Goal: Task Accomplishment & Management: Manage account settings

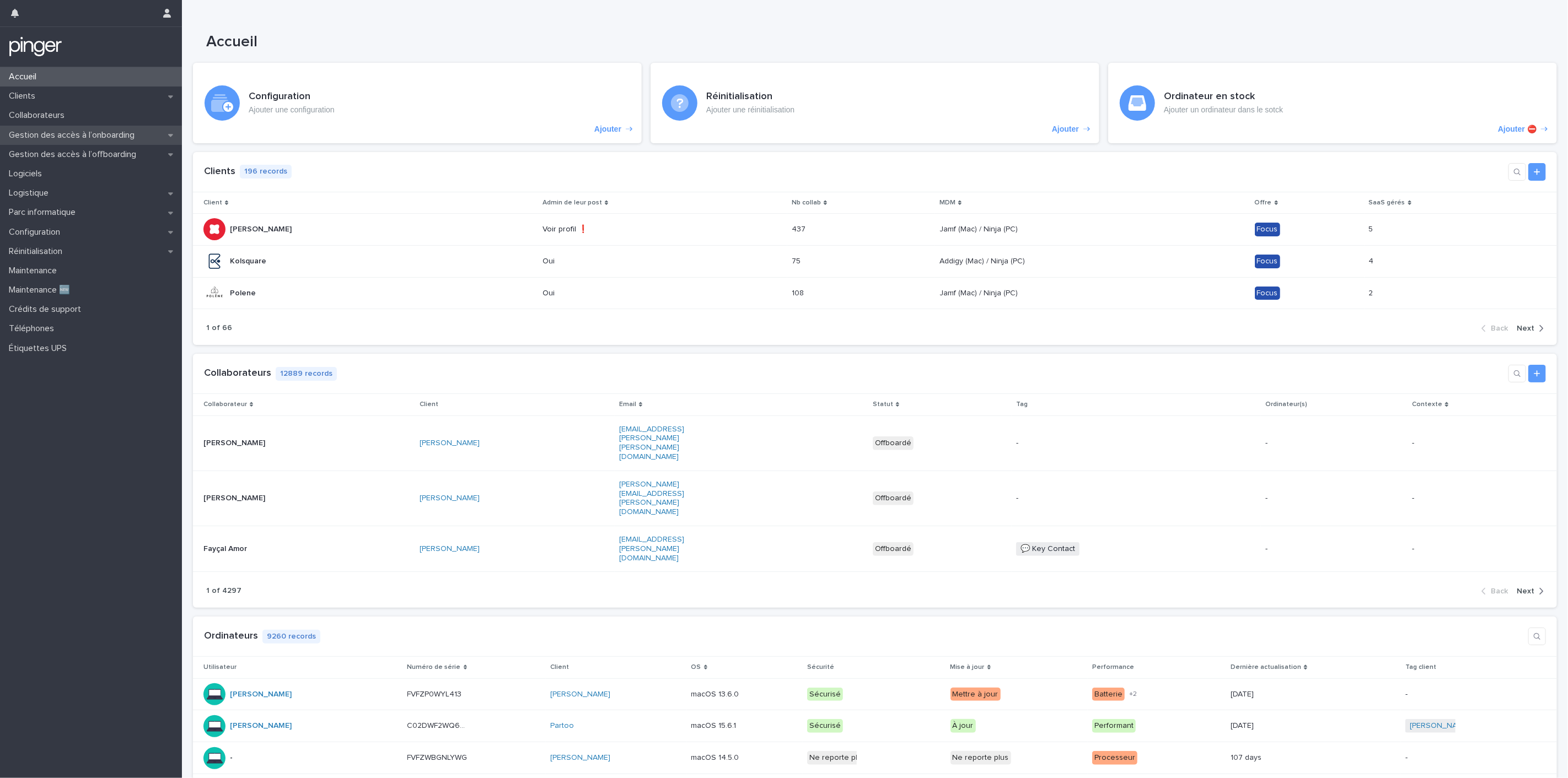
click at [53, 136] on p "Gestion des accès à l’onboarding" at bounding box center [74, 135] width 139 height 11
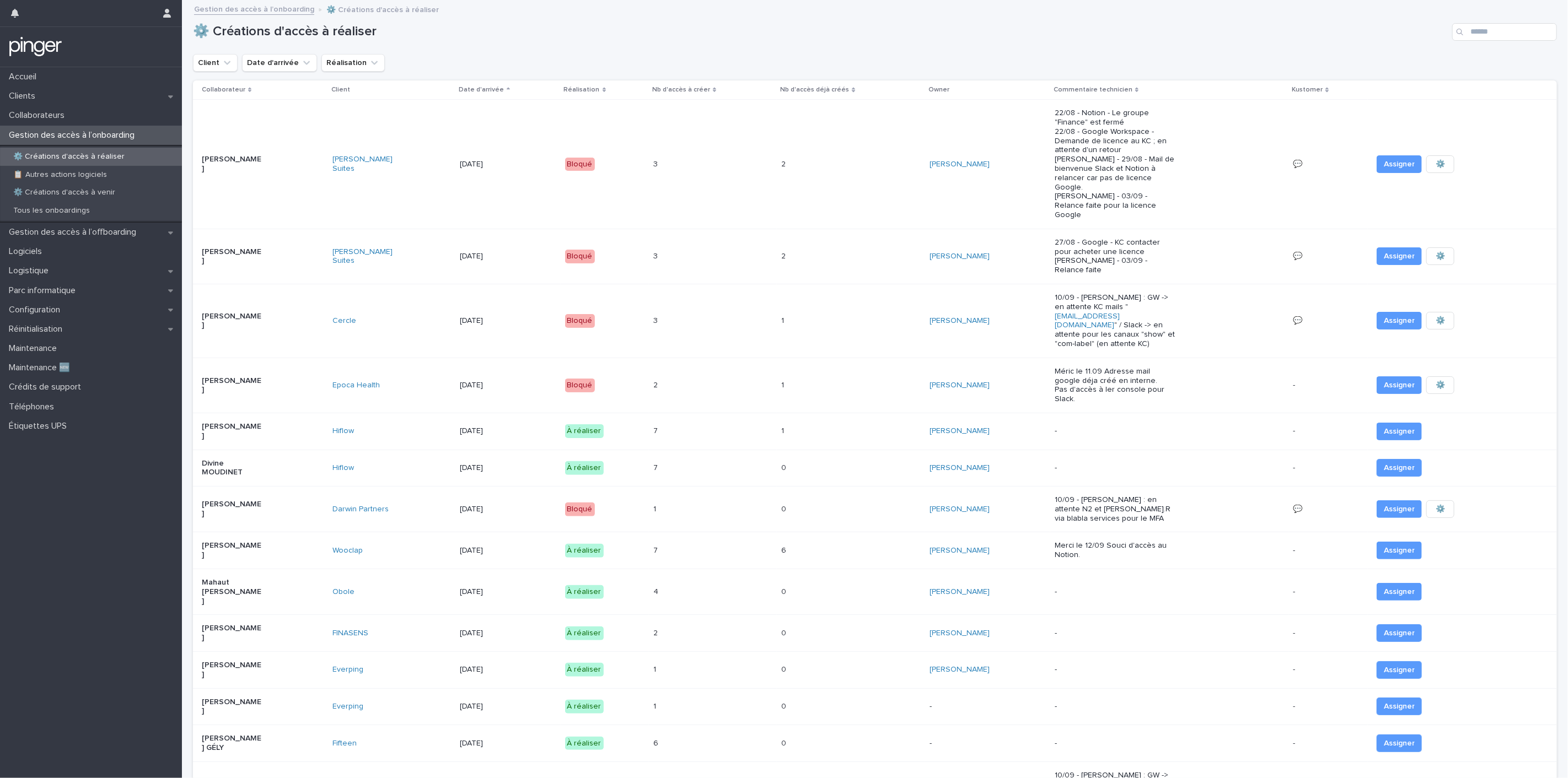
click at [232, 661] on p "[PERSON_NAME]" at bounding box center [232, 670] width 61 height 19
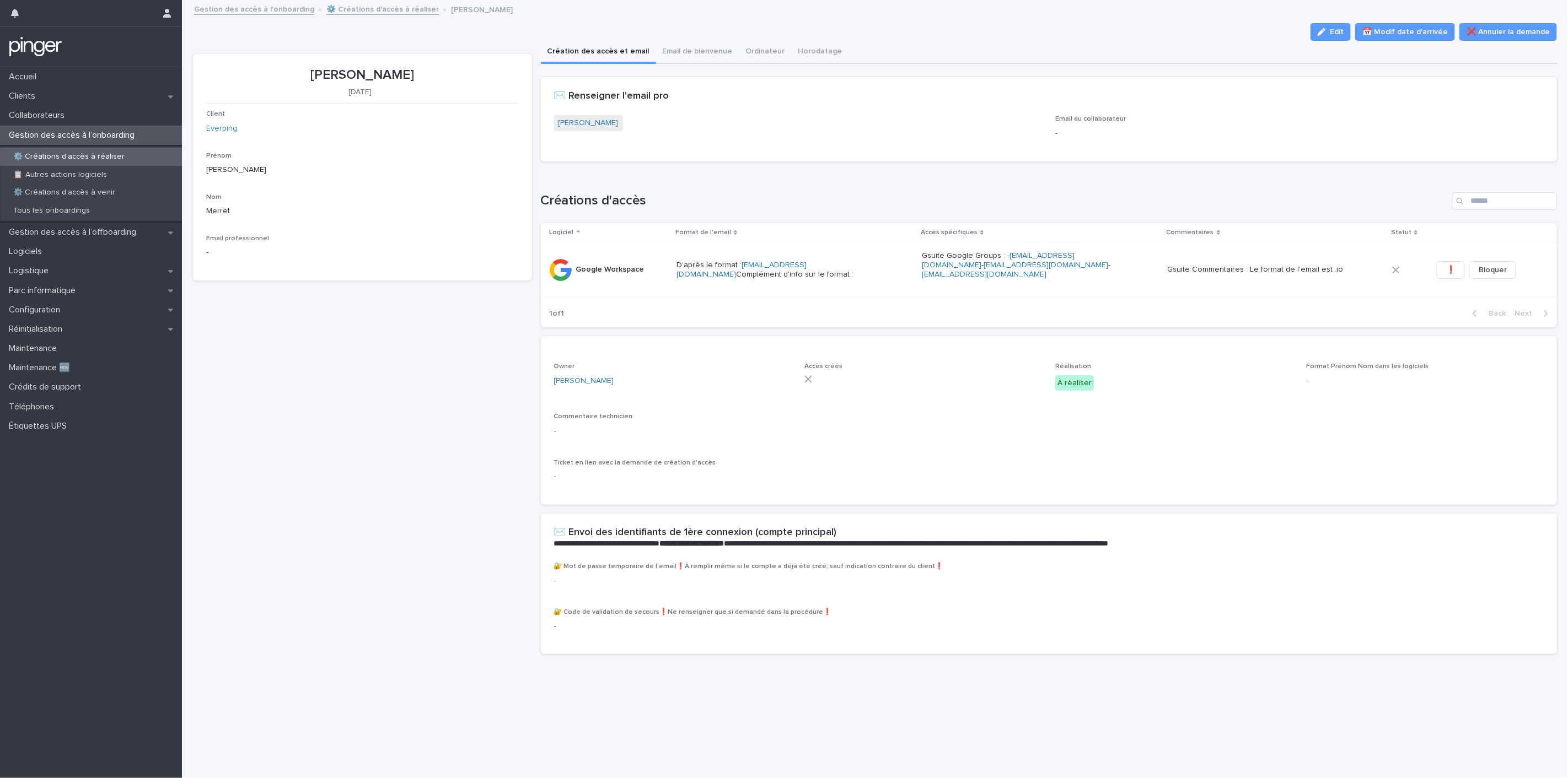
click at [495, 351] on div "[PERSON_NAME] [DATE] Client Everping Prénom [PERSON_NAME] Email professionnel -" at bounding box center [362, 359] width 339 height 610
drag, startPoint x: 1332, startPoint y: 35, endPoint x: 1232, endPoint y: 335, distance: 316.2
click at [1332, 34] on span "Edit" at bounding box center [1336, 32] width 14 height 8
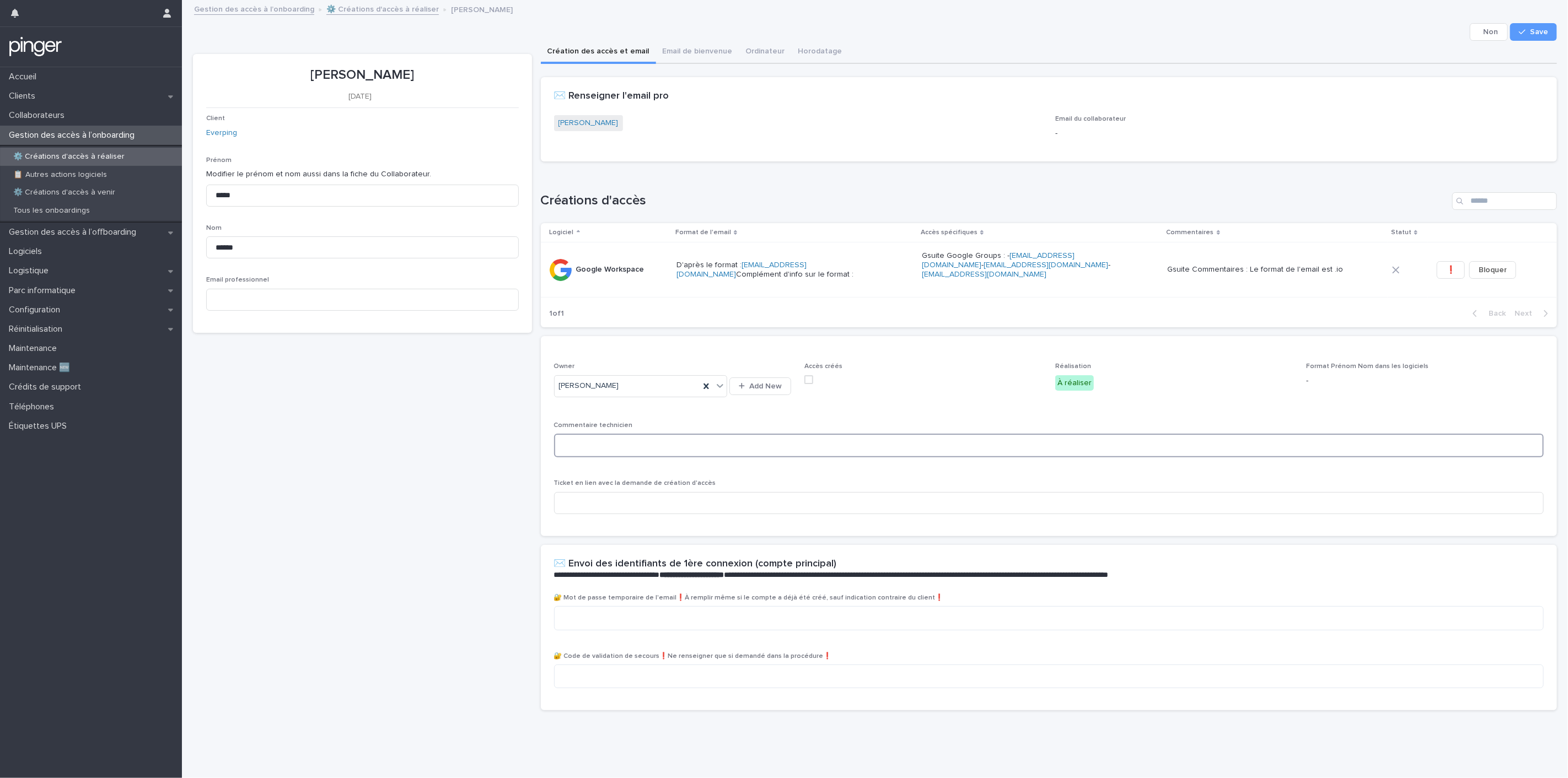
click at [656, 444] on textarea at bounding box center [1049, 446] width 990 height 24
click at [633, 620] on textarea at bounding box center [1049, 618] width 989 height 24
paste textarea "**********"
type textarea "**********"
click at [704, 386] on icon at bounding box center [706, 385] width 5 height 5
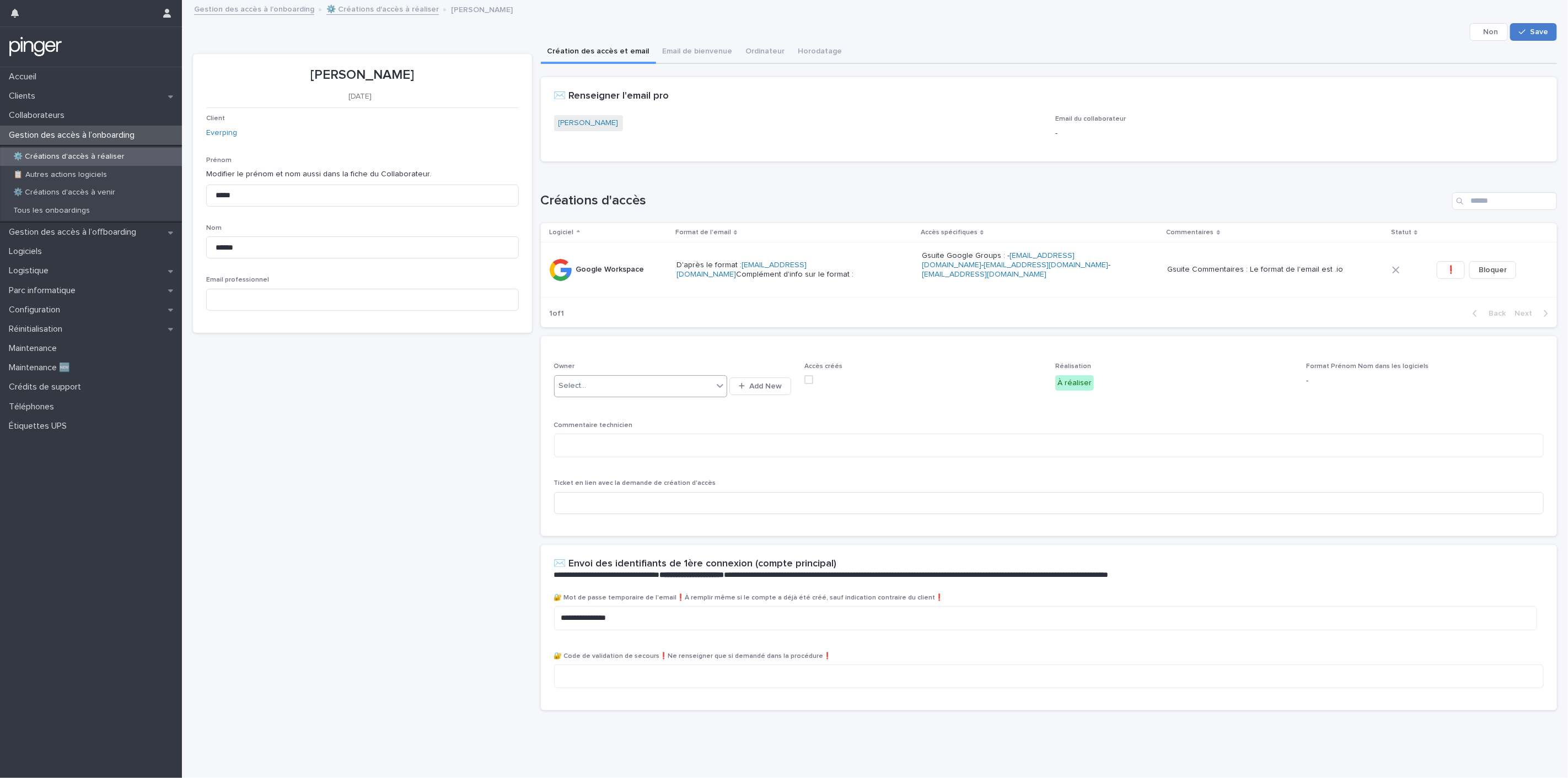
click at [1530, 35] on span "Save" at bounding box center [1539, 32] width 18 height 8
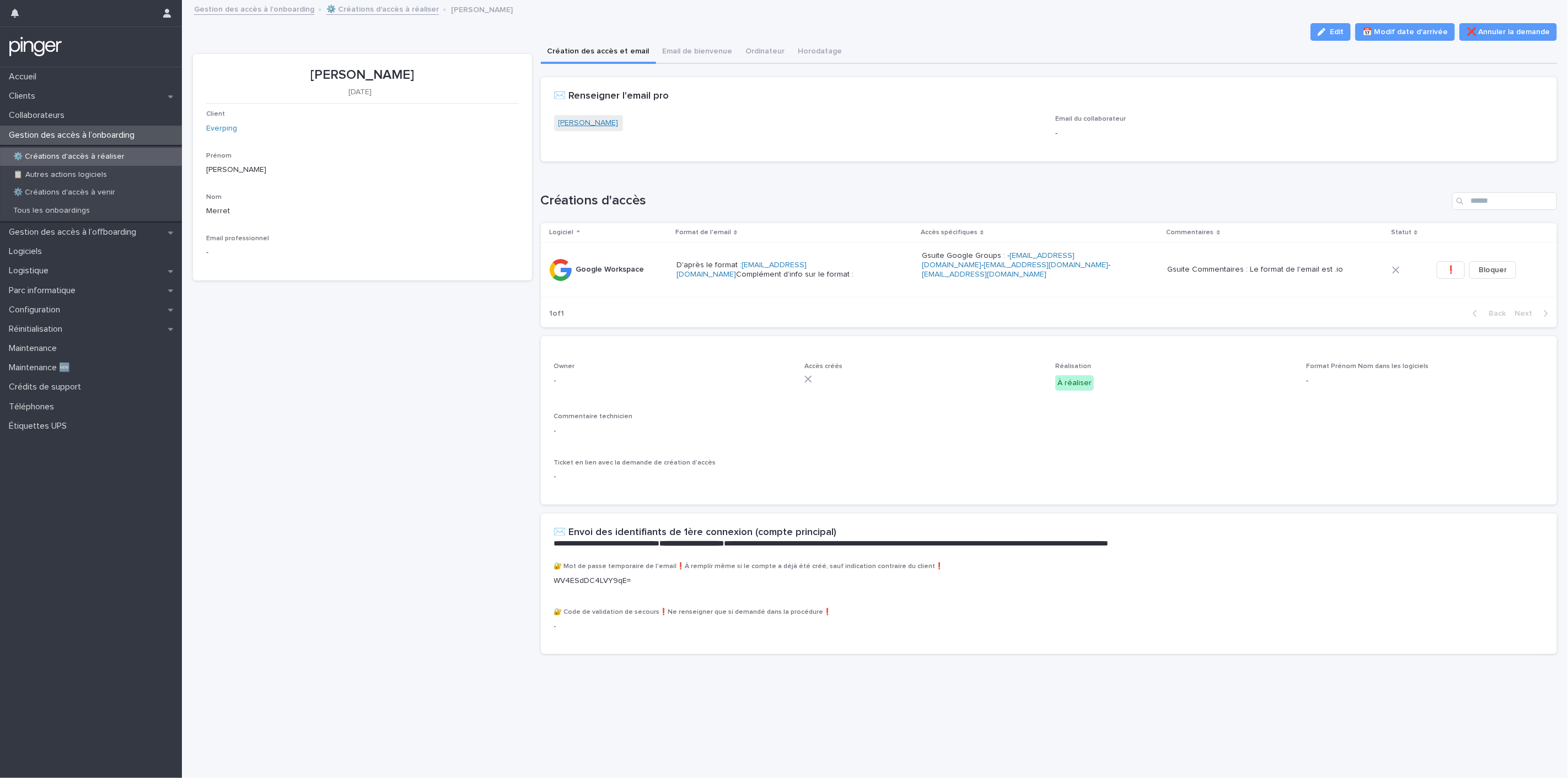
click at [587, 117] on link "[PERSON_NAME]" at bounding box center [589, 122] width 60 height 11
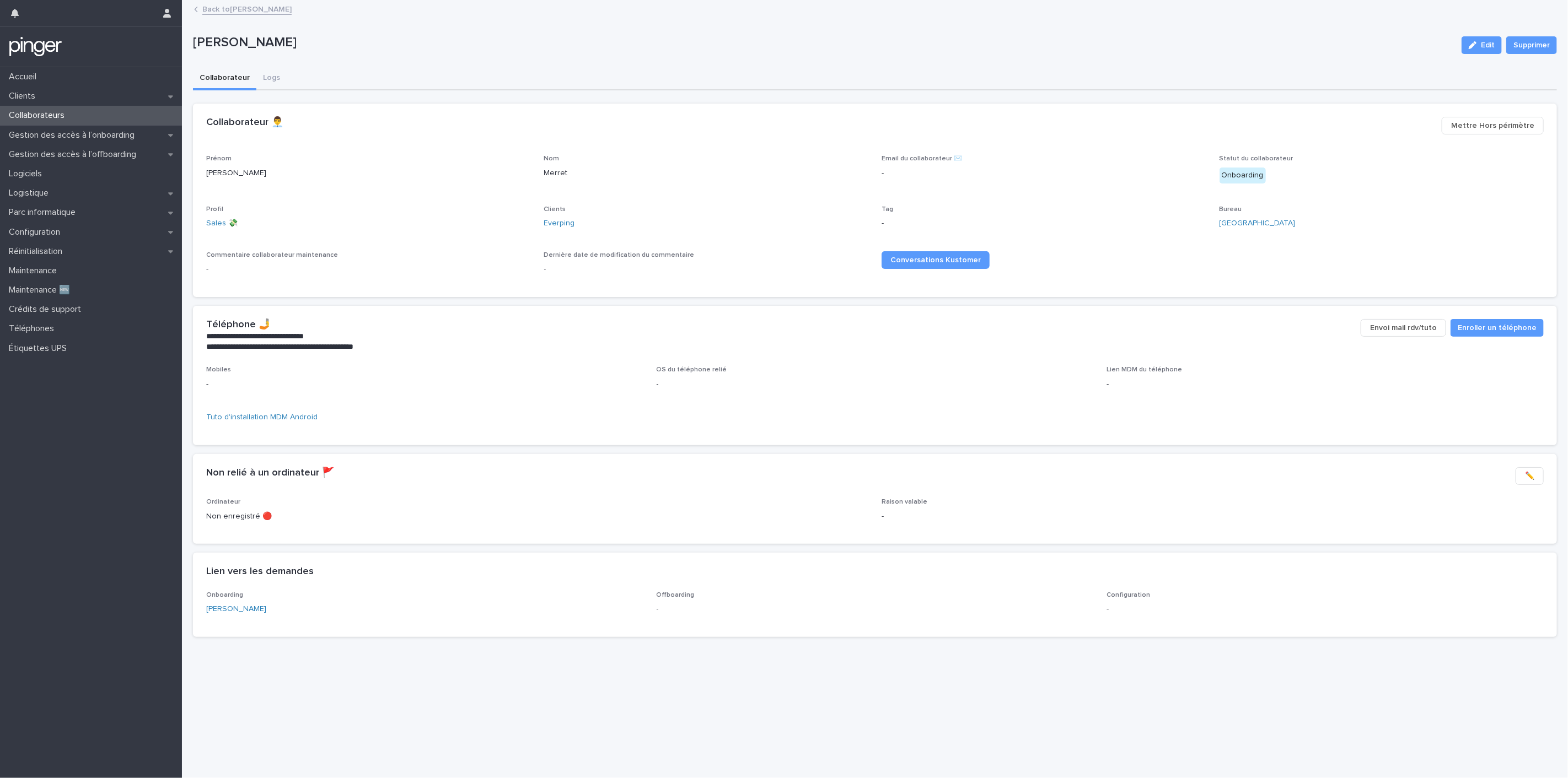
drag, startPoint x: 1465, startPoint y: 47, endPoint x: 1221, endPoint y: 121, distance: 255.0
click at [1469, 46] on icon "button" at bounding box center [1473, 45] width 8 height 8
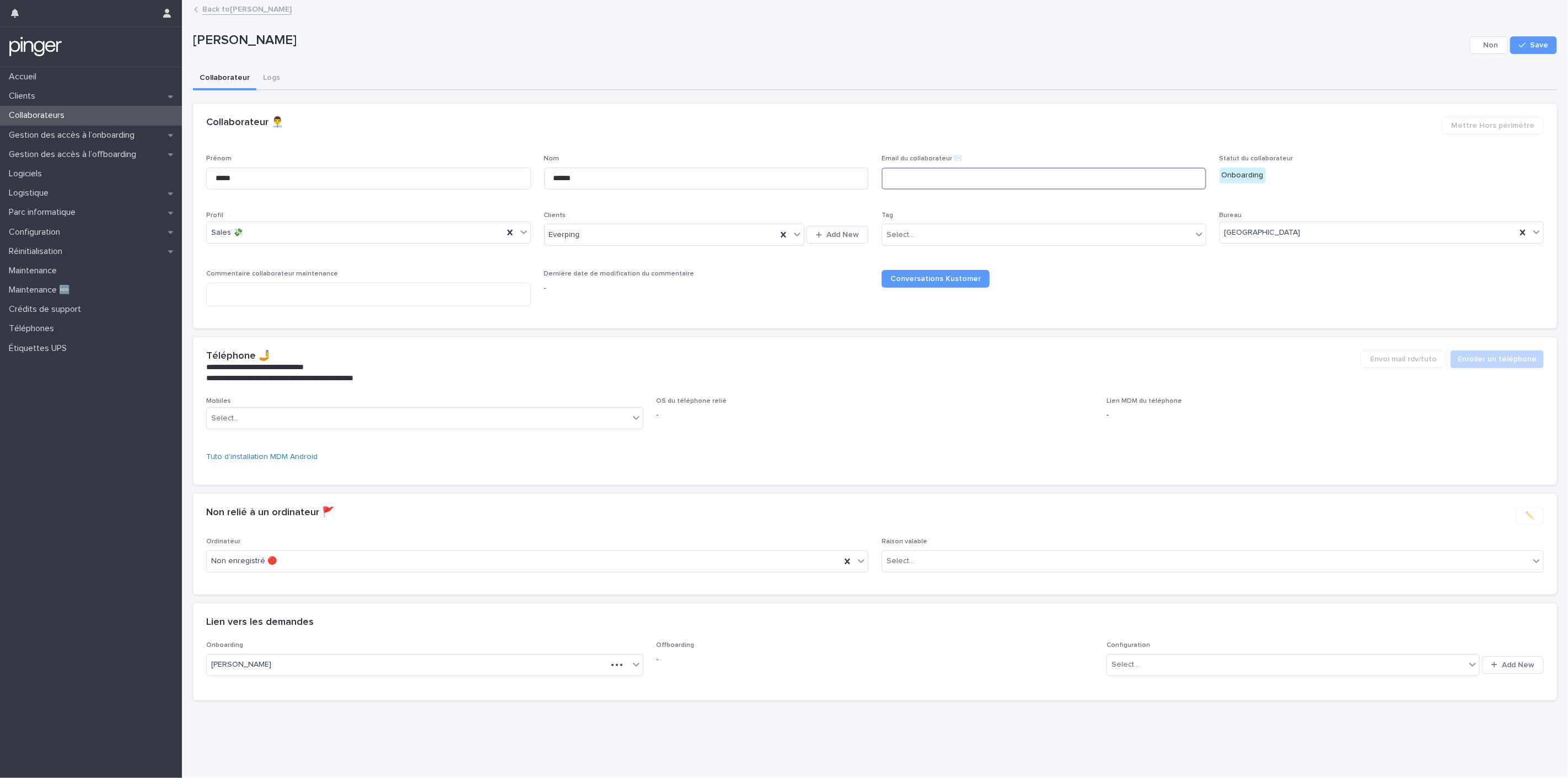
click at [913, 183] on input at bounding box center [1044, 178] width 325 height 22
paste input "**********"
type input "**********"
click at [1518, 51] on button "Save" at bounding box center [1533, 45] width 47 height 17
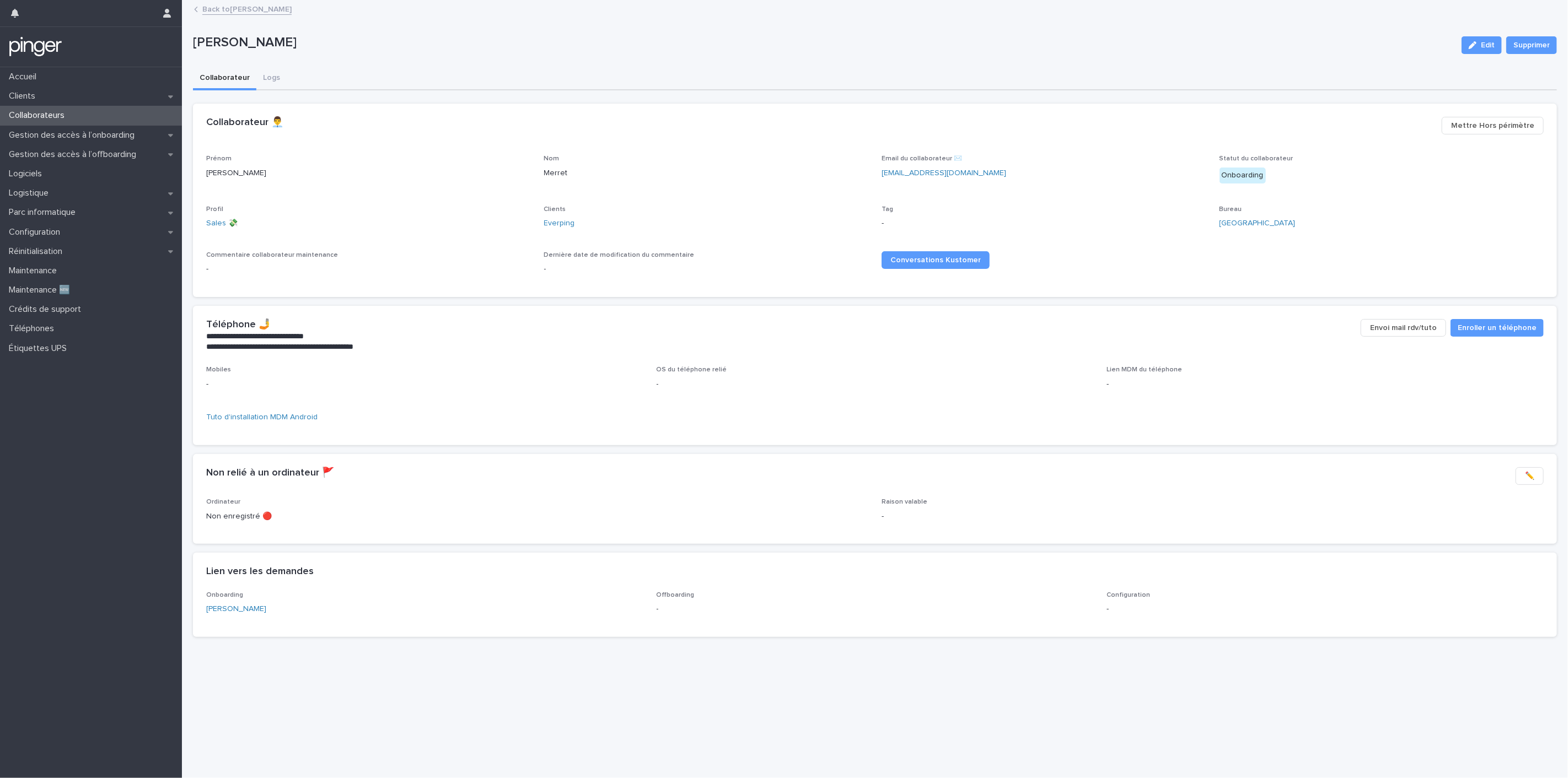
click at [246, 14] on link "Back to [PERSON_NAME]" at bounding box center [247, 8] width 89 height 13
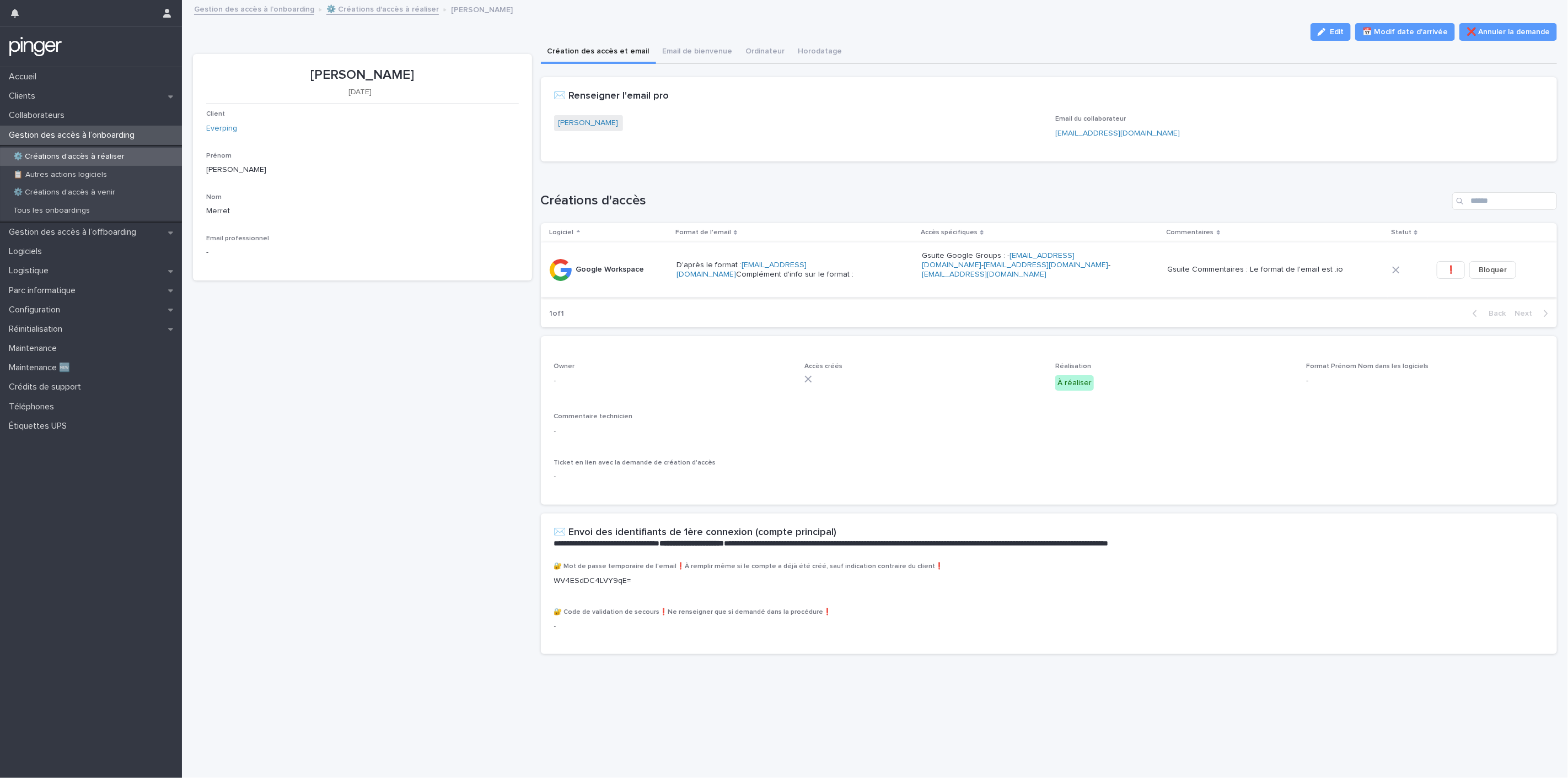
click at [1437, 272] on button "❗" at bounding box center [1451, 270] width 28 height 17
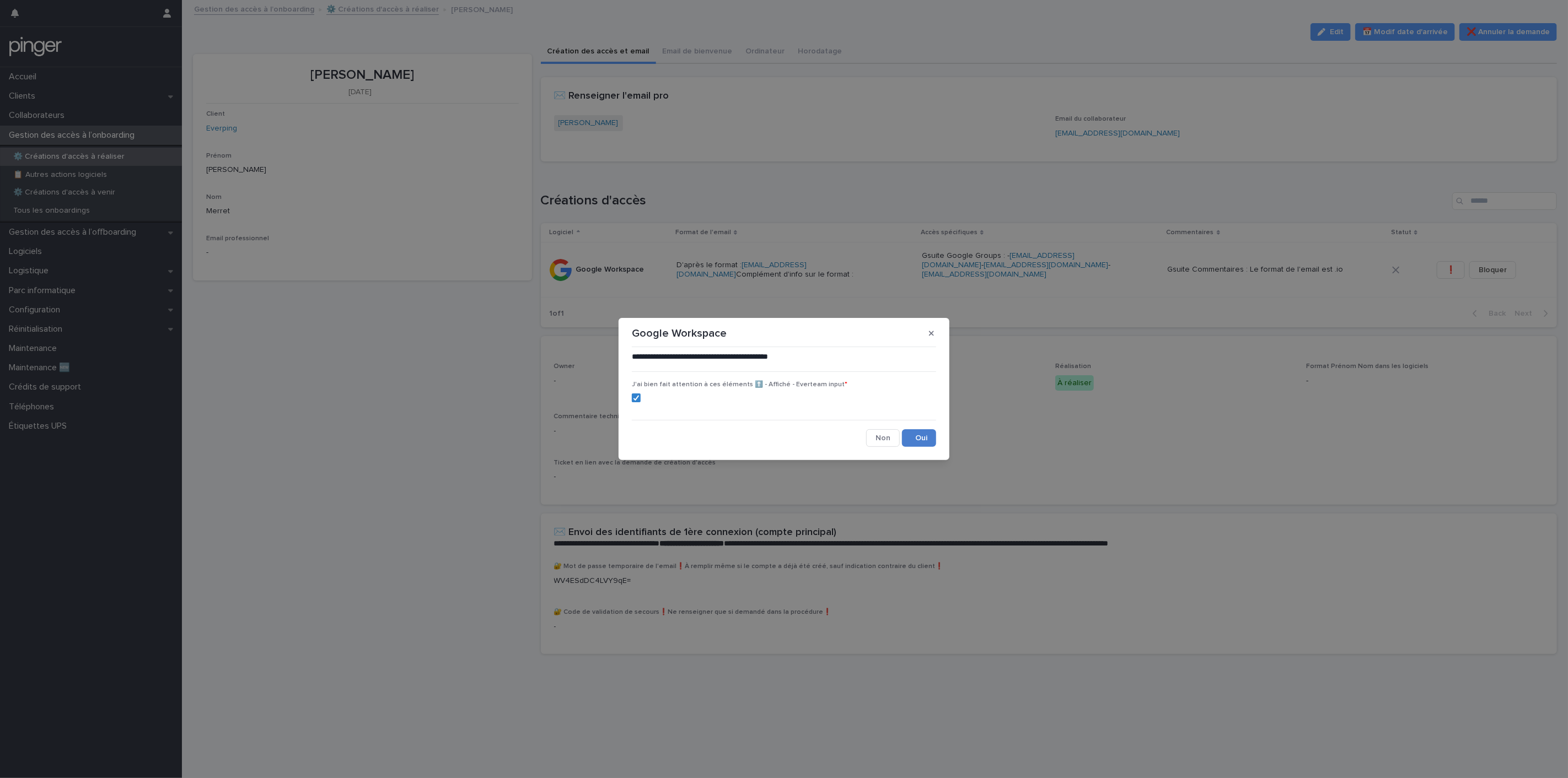
click at [921, 439] on button "Save" at bounding box center [919, 438] width 34 height 17
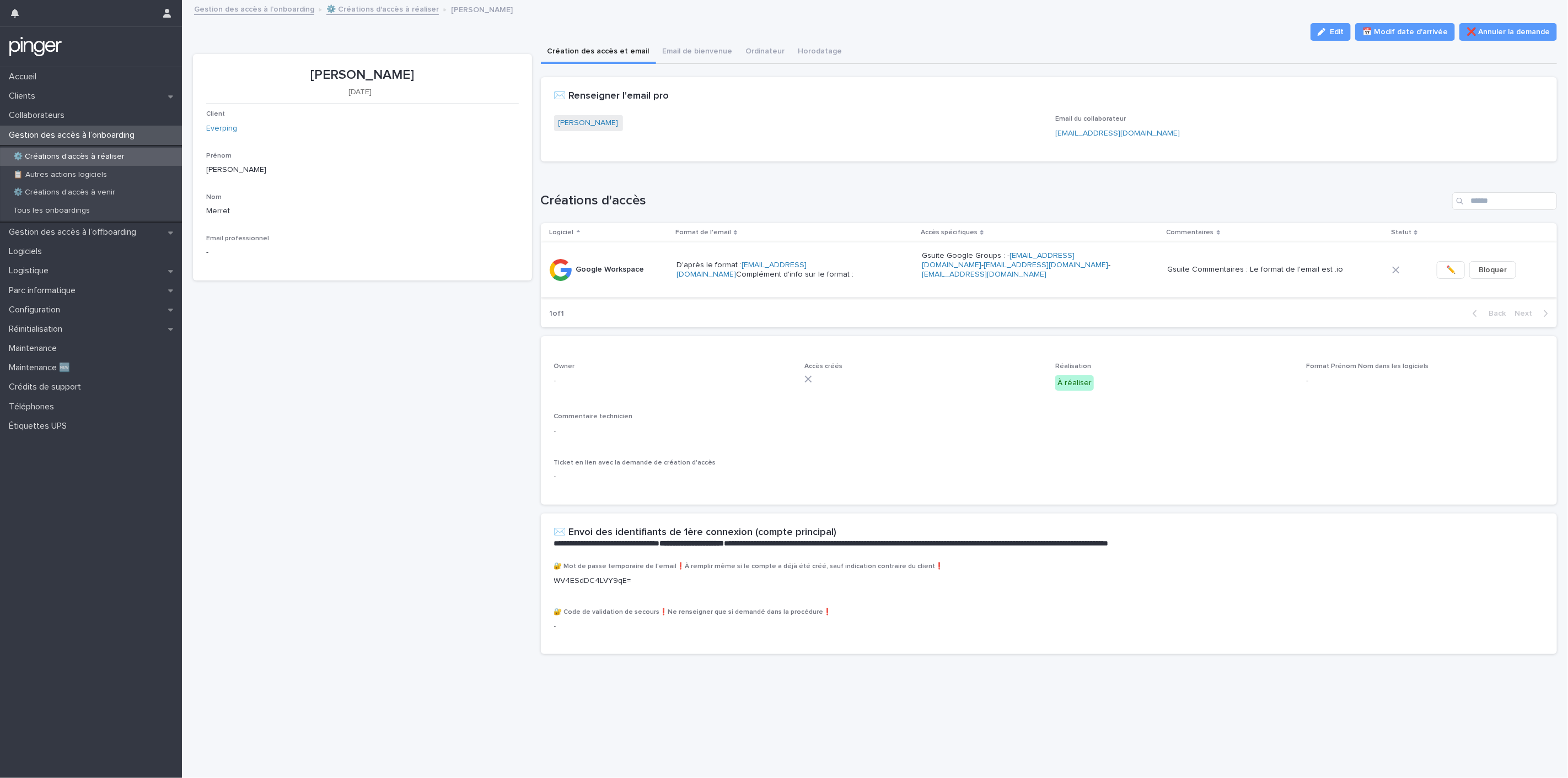
click at [1437, 271] on button "✏️" at bounding box center [1451, 270] width 28 height 17
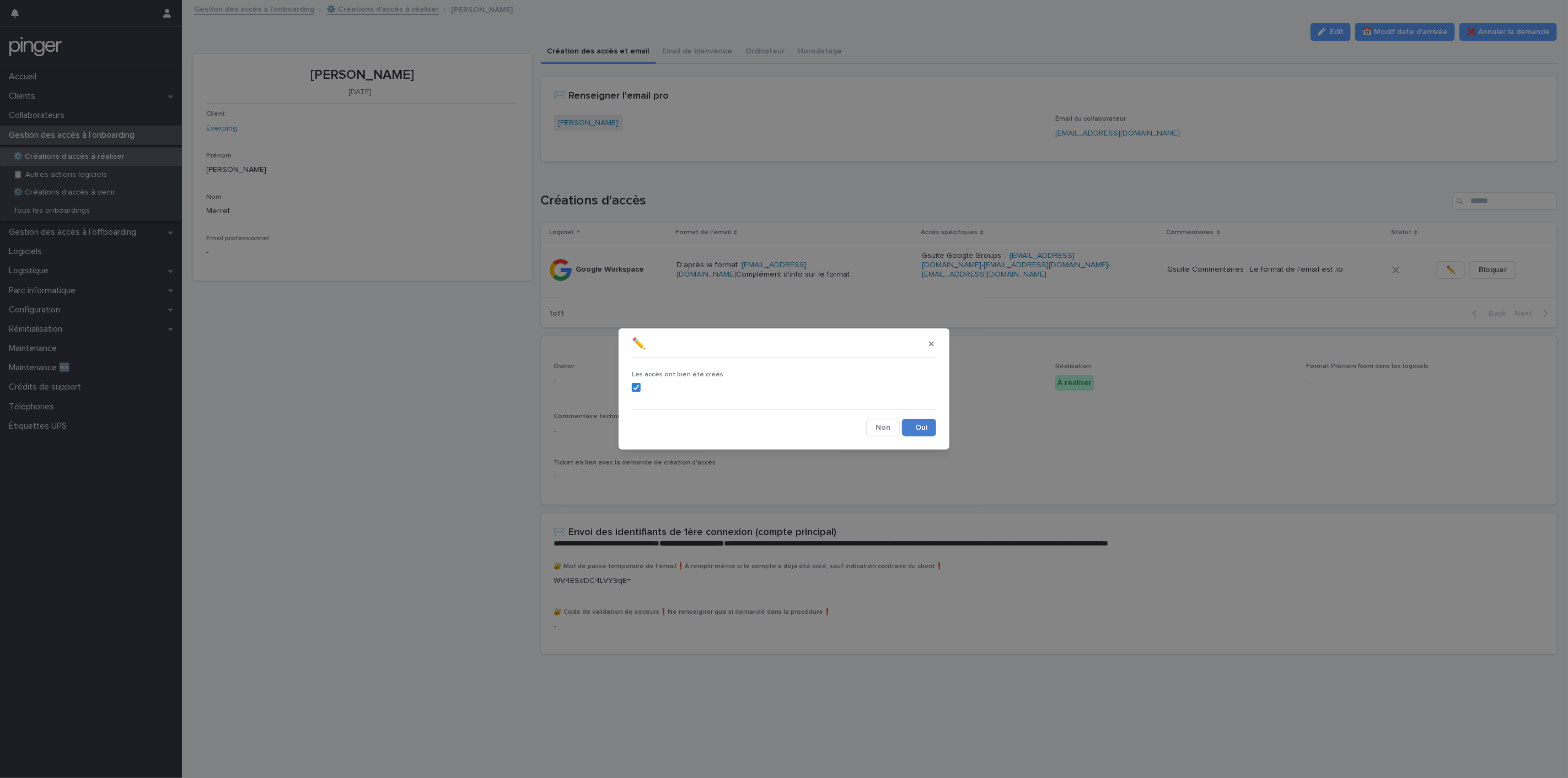
click at [917, 428] on button "Save" at bounding box center [919, 427] width 34 height 17
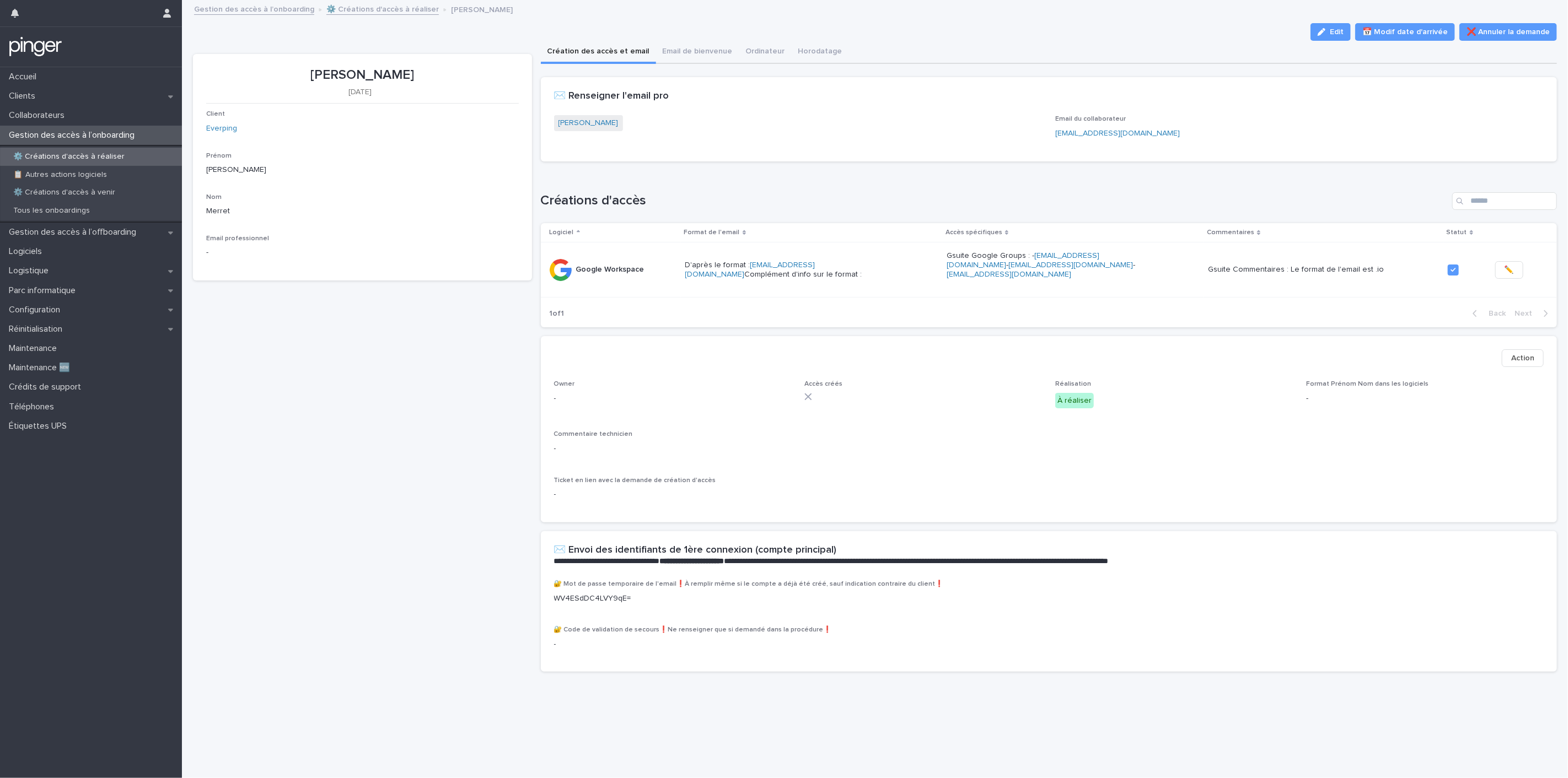
click at [1511, 358] on span "Action" at bounding box center [1523, 358] width 23 height 11
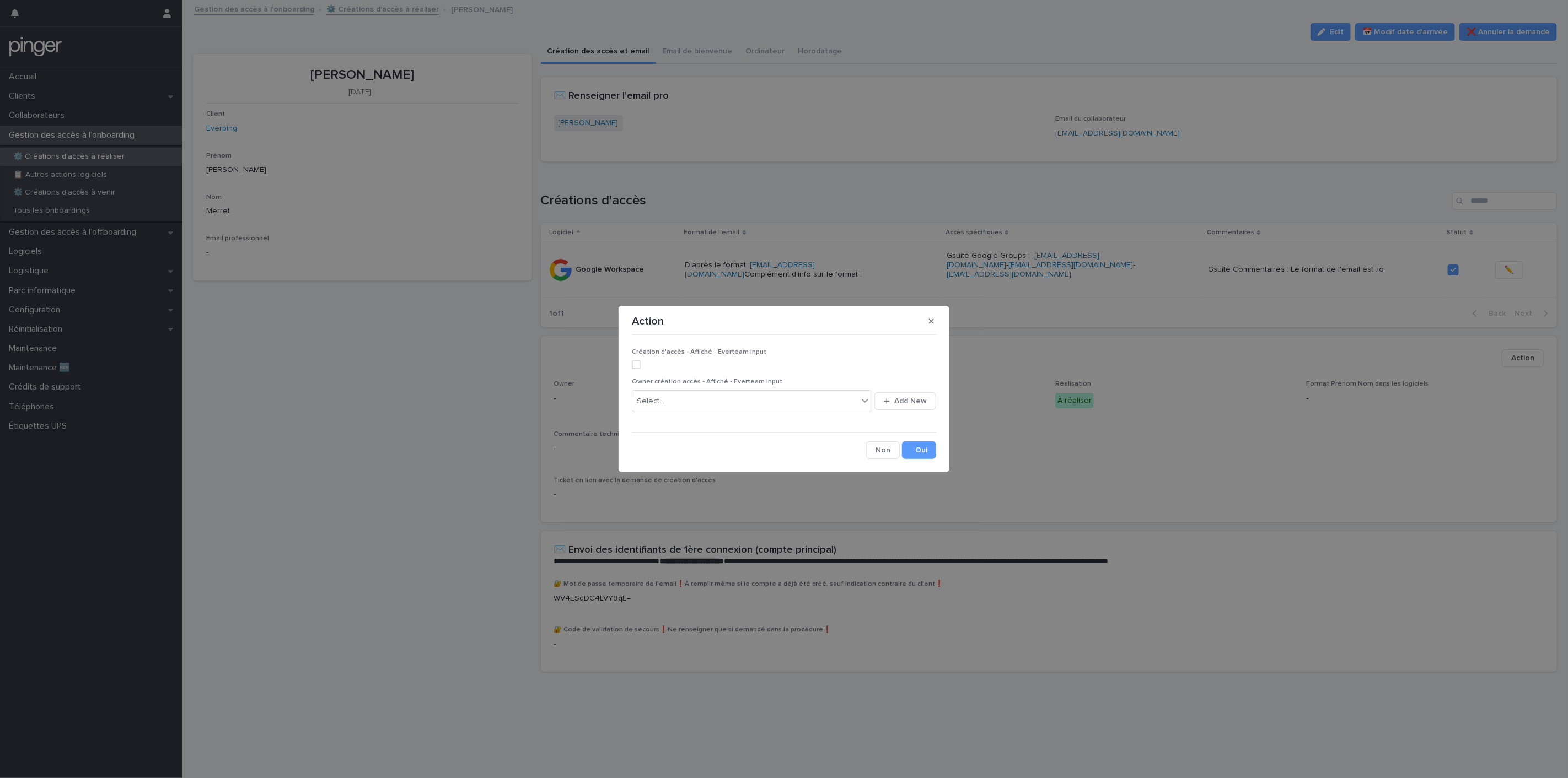
click at [643, 363] on label at bounding box center [784, 365] width 304 height 9
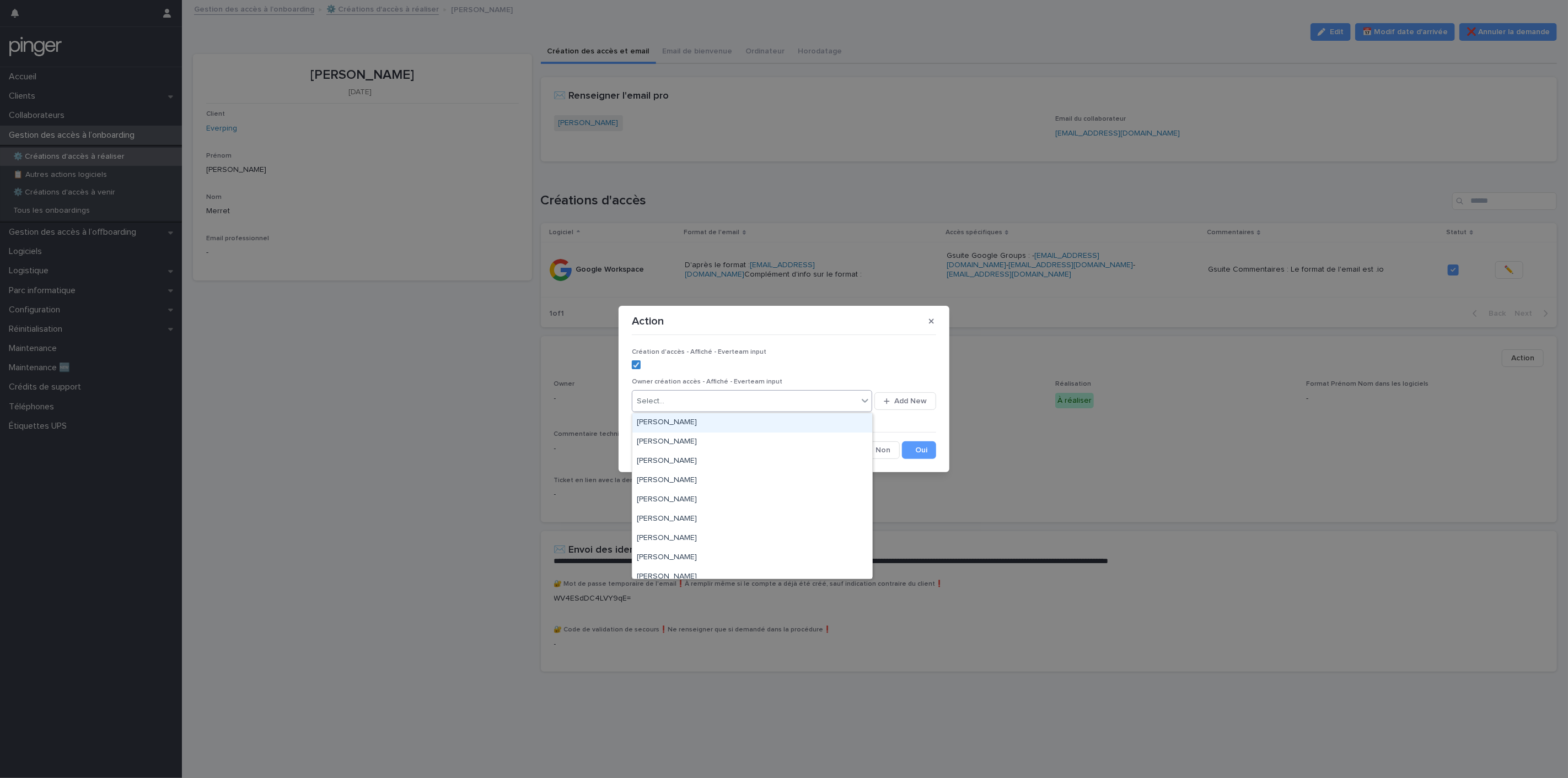
click at [687, 399] on div "Select..." at bounding box center [745, 401] width 226 height 18
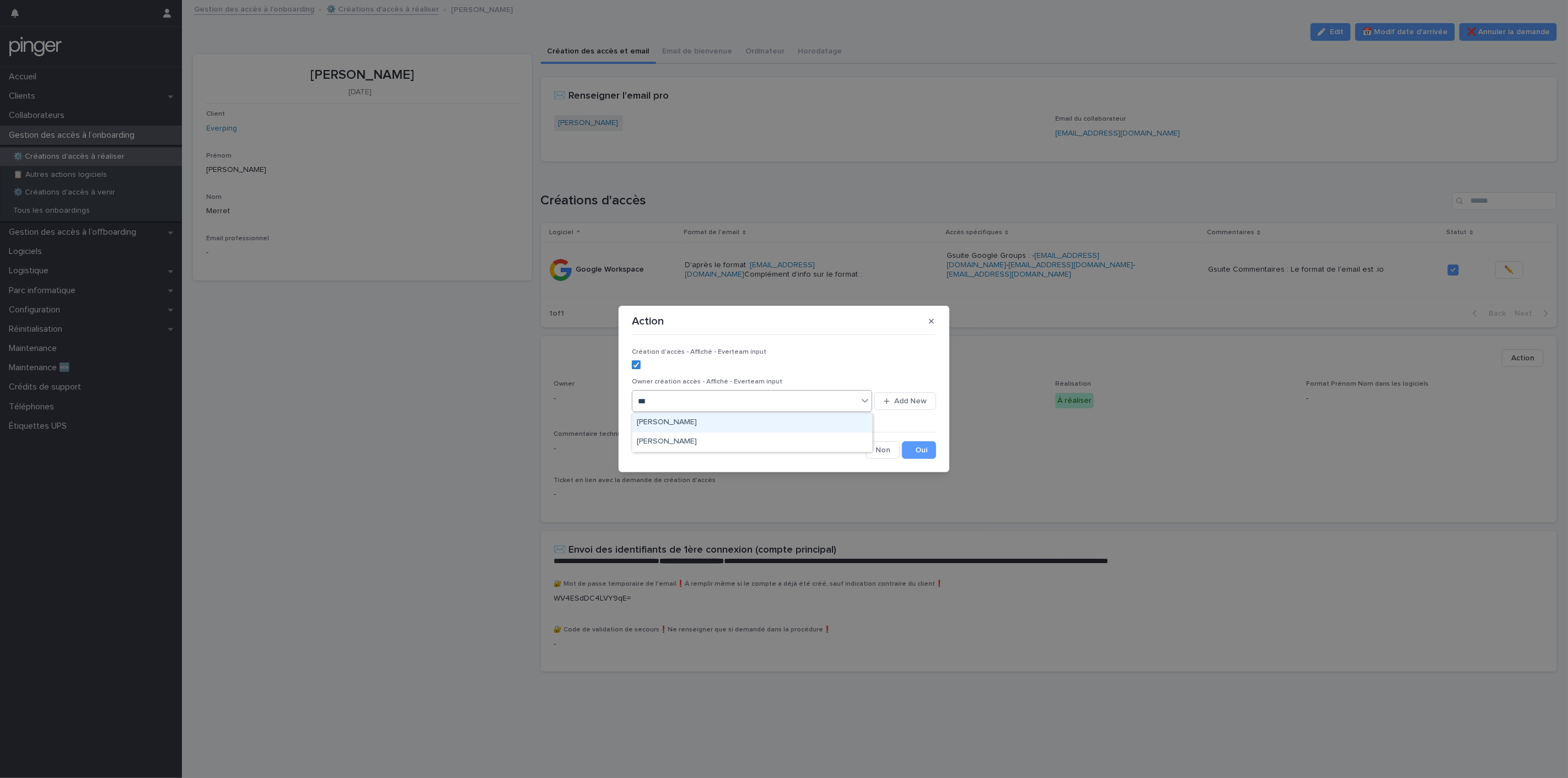
type input "****"
click at [689, 416] on div "[PERSON_NAME]" at bounding box center [752, 423] width 240 height 19
click at [921, 453] on button "Save" at bounding box center [919, 450] width 34 height 17
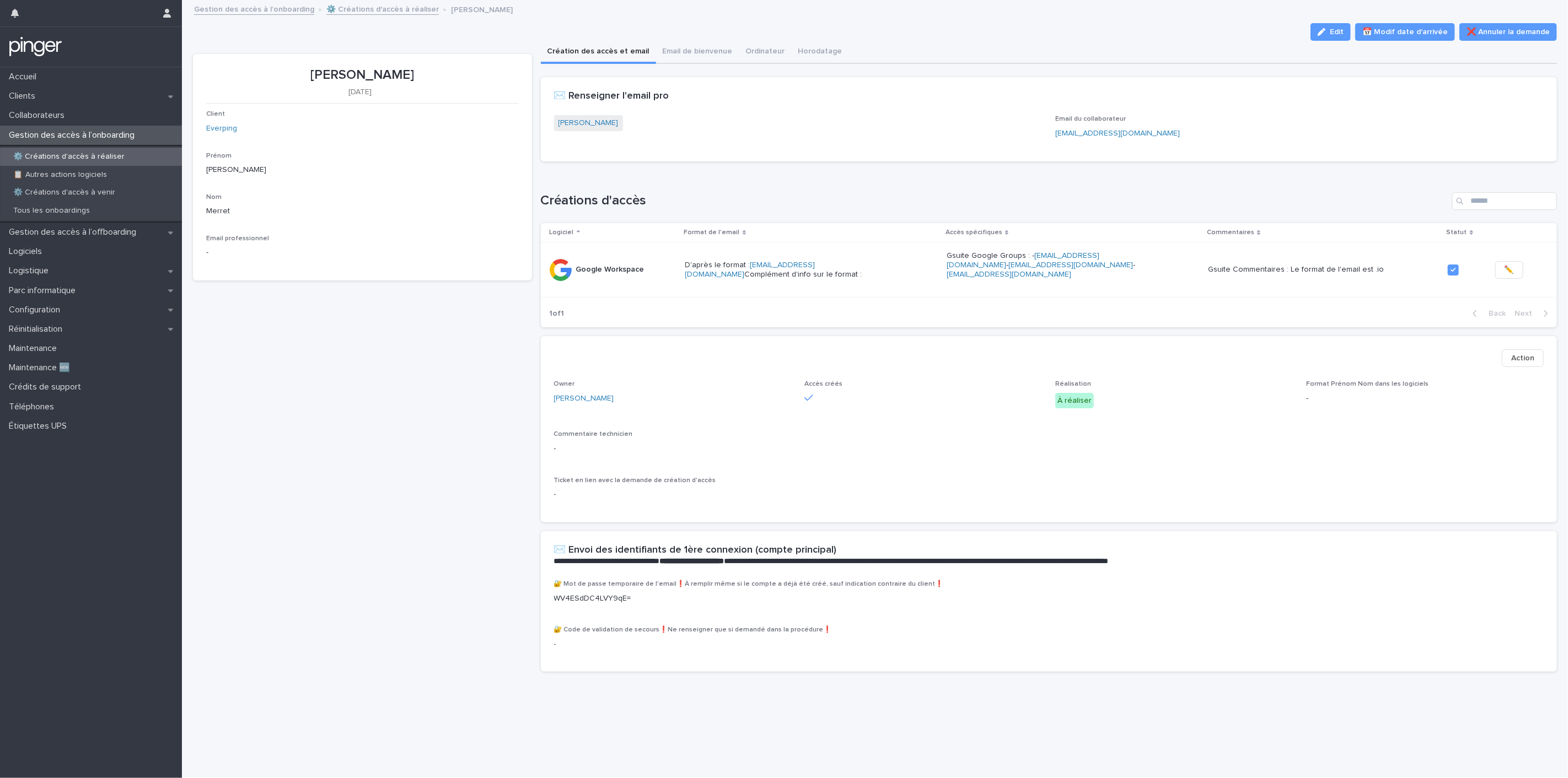
click at [856, 450] on p "-" at bounding box center [1049, 449] width 990 height 11
click at [76, 160] on p "⚙️ Créations d'accès à réaliser" at bounding box center [69, 157] width 129 height 9
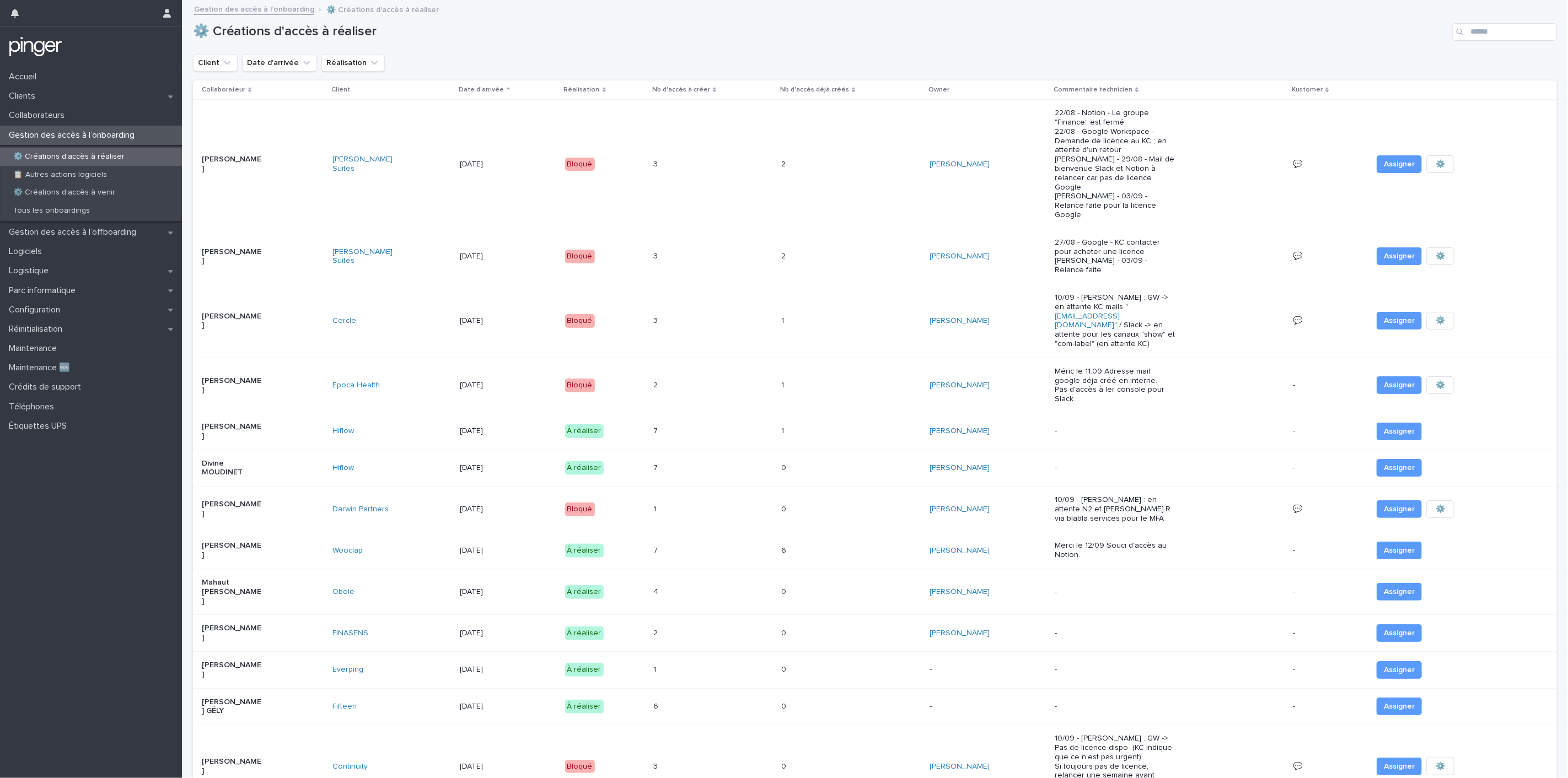
click at [460, 661] on div "[DATE]" at bounding box center [508, 670] width 97 height 18
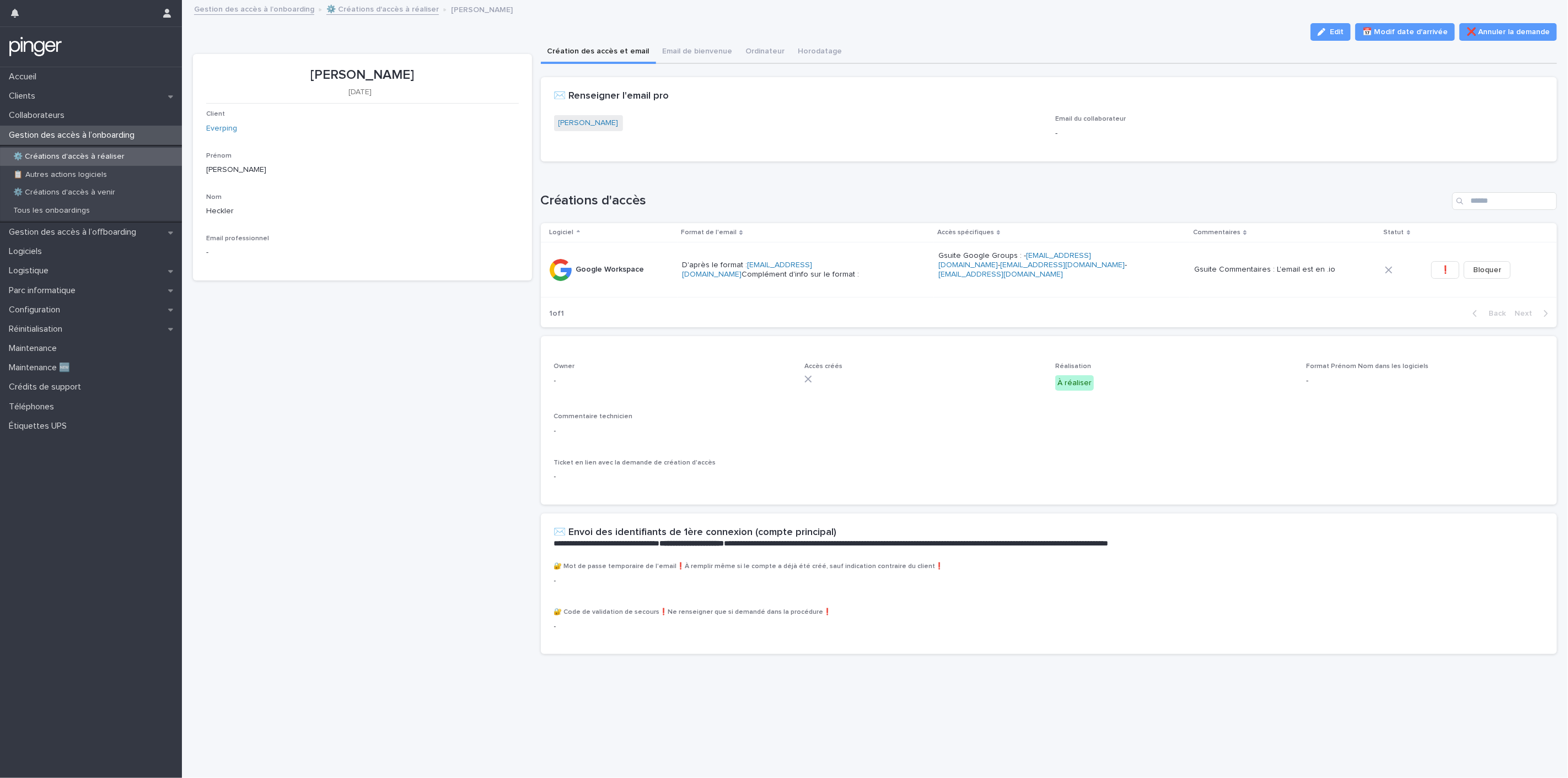
click at [376, 75] on p "[PERSON_NAME]" at bounding box center [362, 75] width 312 height 16
copy p "Heckler"
click at [1319, 36] on button "Edit" at bounding box center [1330, 32] width 40 height 17
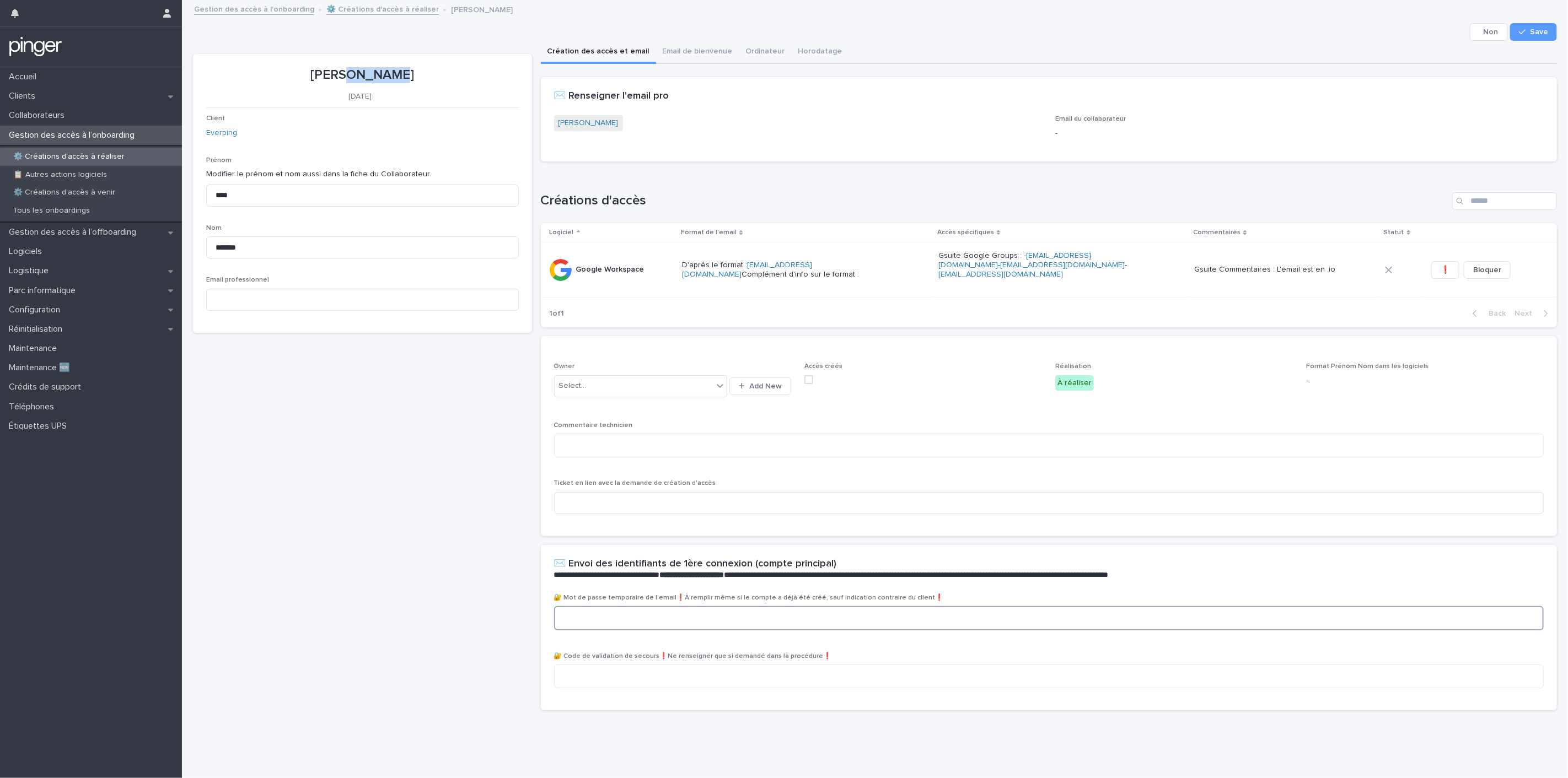
click at [647, 614] on textarea at bounding box center [1049, 618] width 989 height 24
paste textarea "**********"
type textarea "**********"
click at [1530, 29] on span "Save" at bounding box center [1539, 32] width 18 height 8
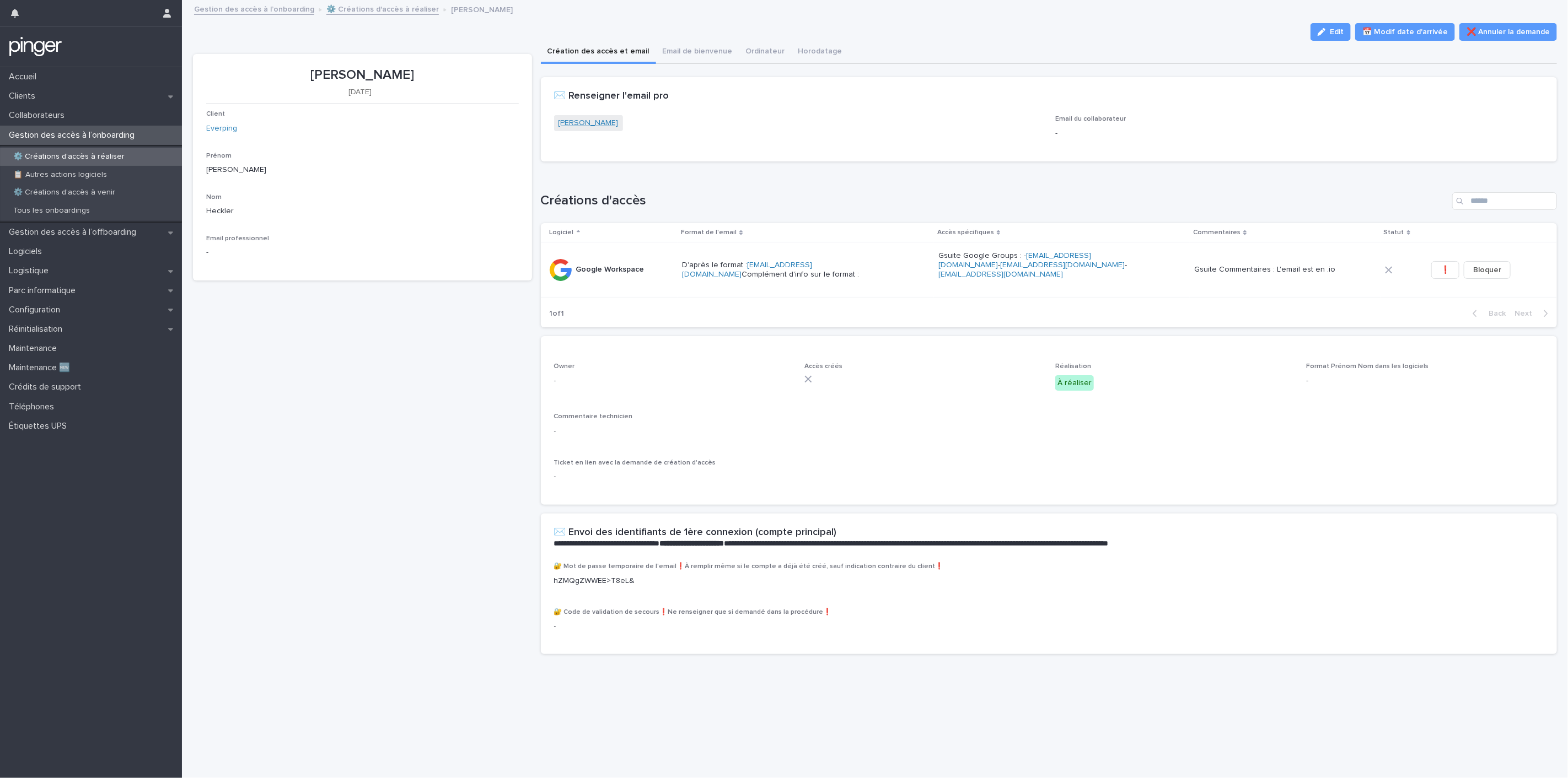
click at [563, 124] on link "[PERSON_NAME]" at bounding box center [589, 122] width 60 height 11
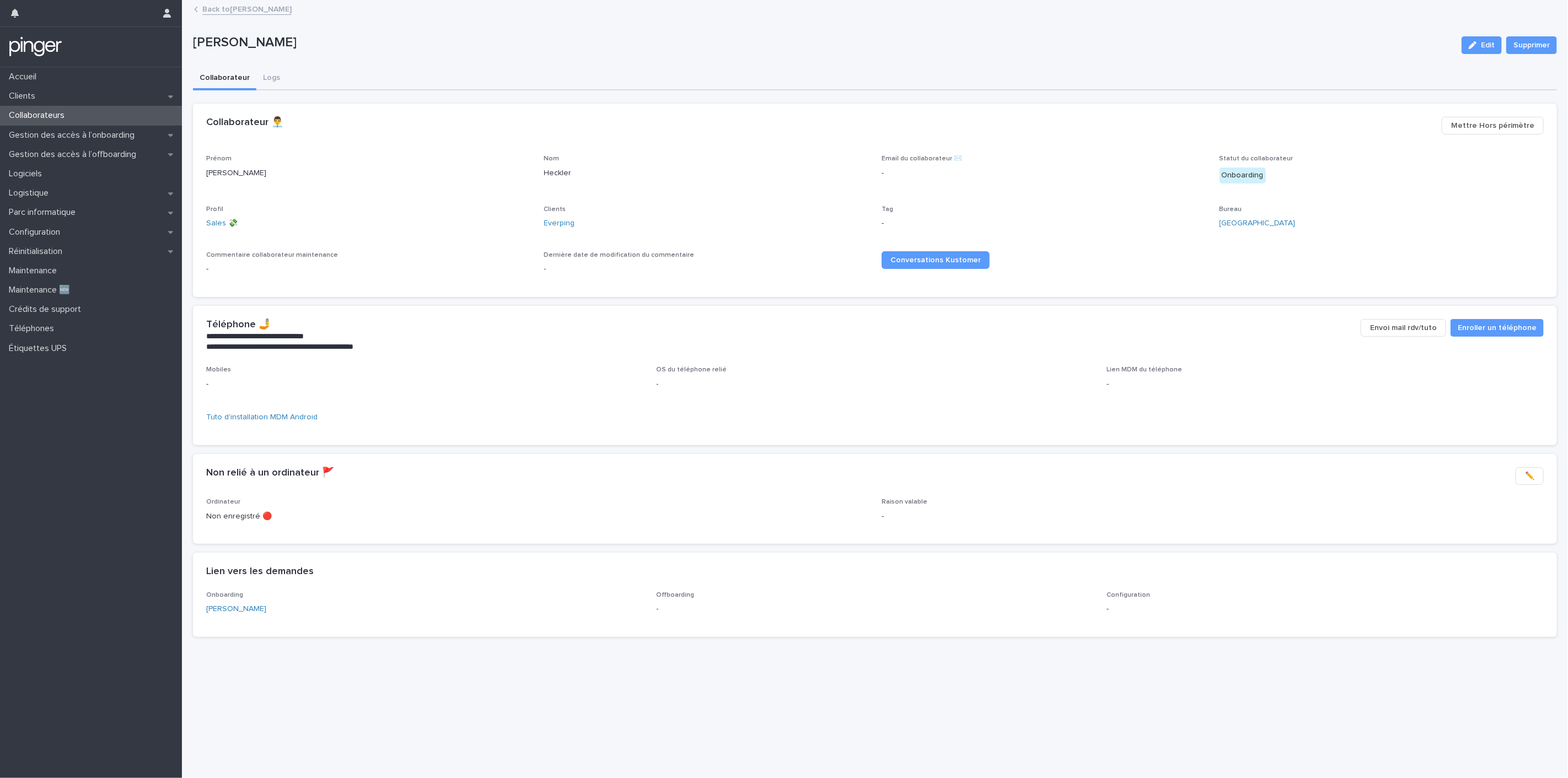
drag, startPoint x: 1475, startPoint y: 49, endPoint x: 1021, endPoint y: 158, distance: 466.9
click at [1475, 49] on button "Edit" at bounding box center [1481, 45] width 40 height 17
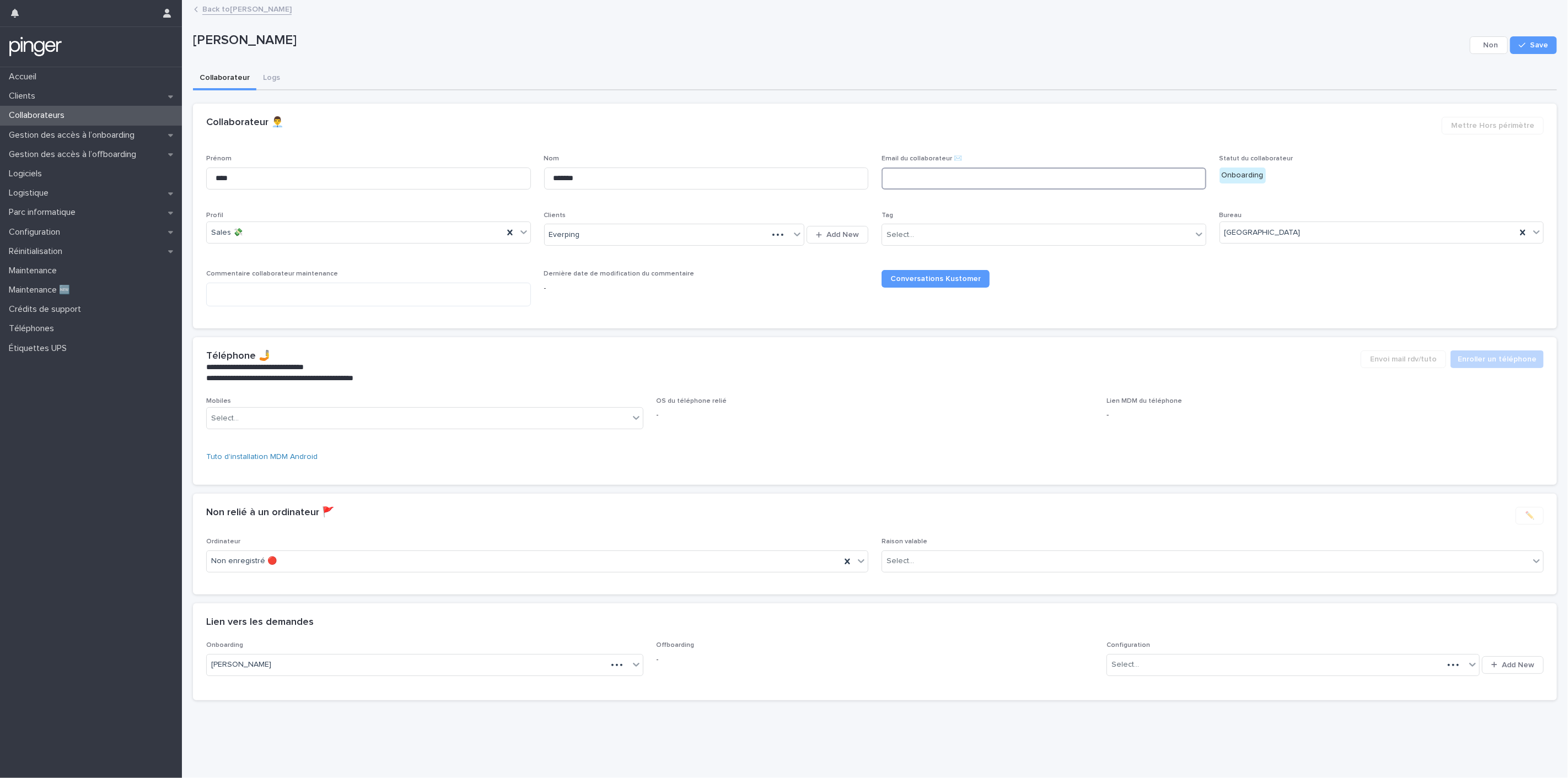
click at [945, 174] on input at bounding box center [1044, 178] width 325 height 22
paste input "**********"
type input "**********"
click at [1531, 50] on button "Save" at bounding box center [1533, 45] width 47 height 17
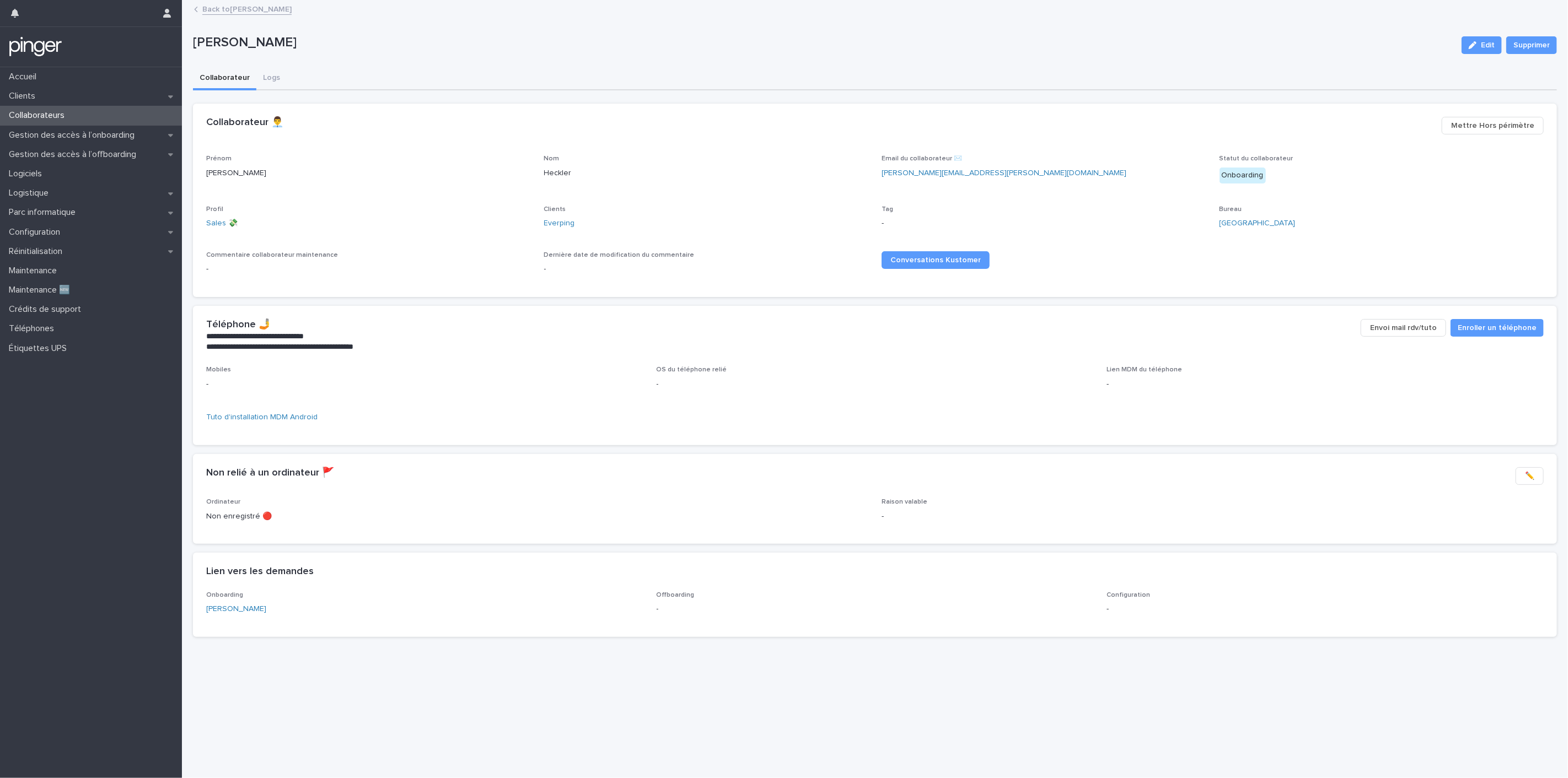
click at [237, 13] on link "Back to [PERSON_NAME]" at bounding box center [247, 8] width 89 height 13
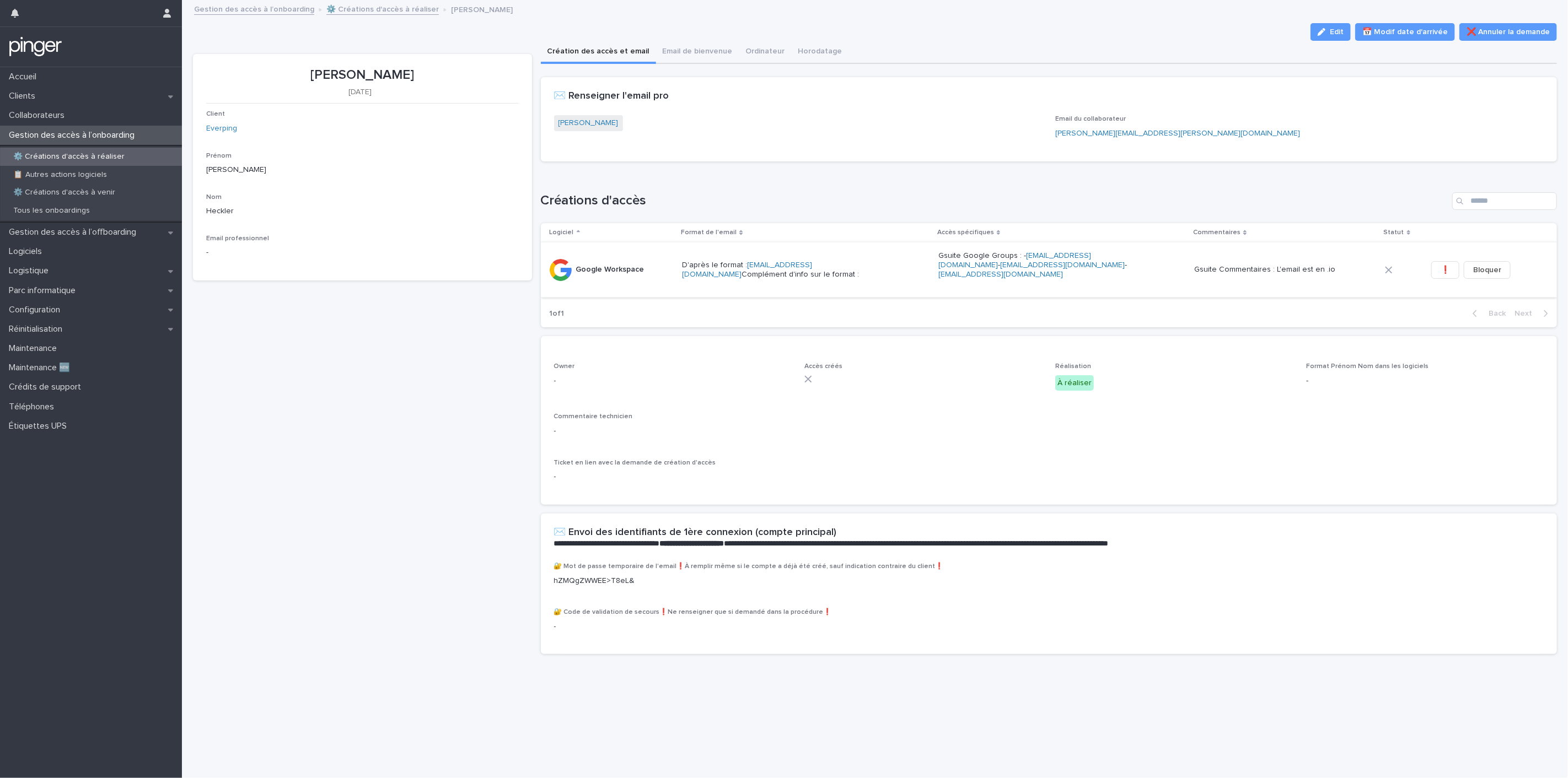
click at [1441, 265] on span "❗" at bounding box center [1445, 270] width 9 height 11
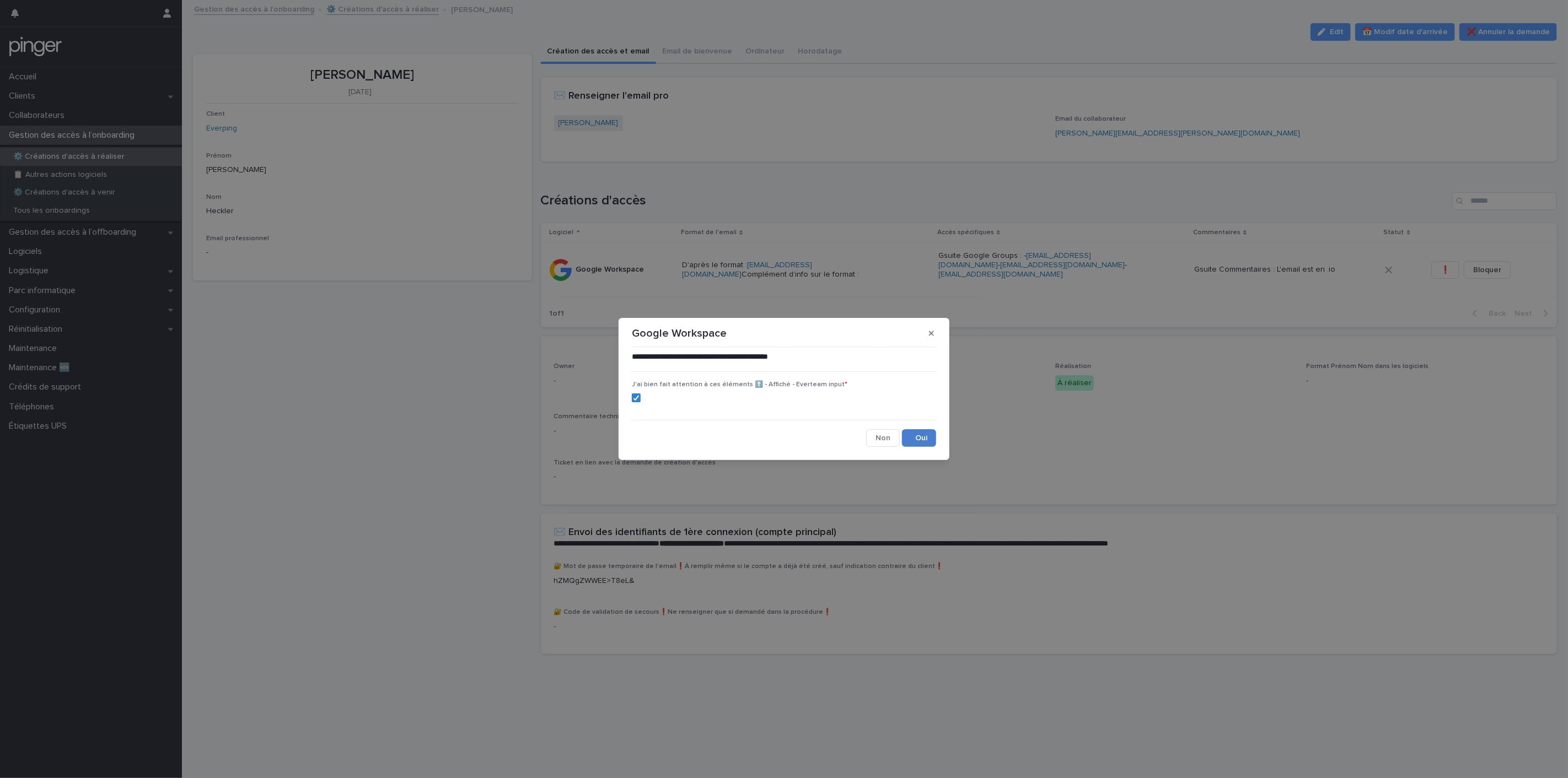
click at [914, 434] on button "Save" at bounding box center [919, 438] width 34 height 17
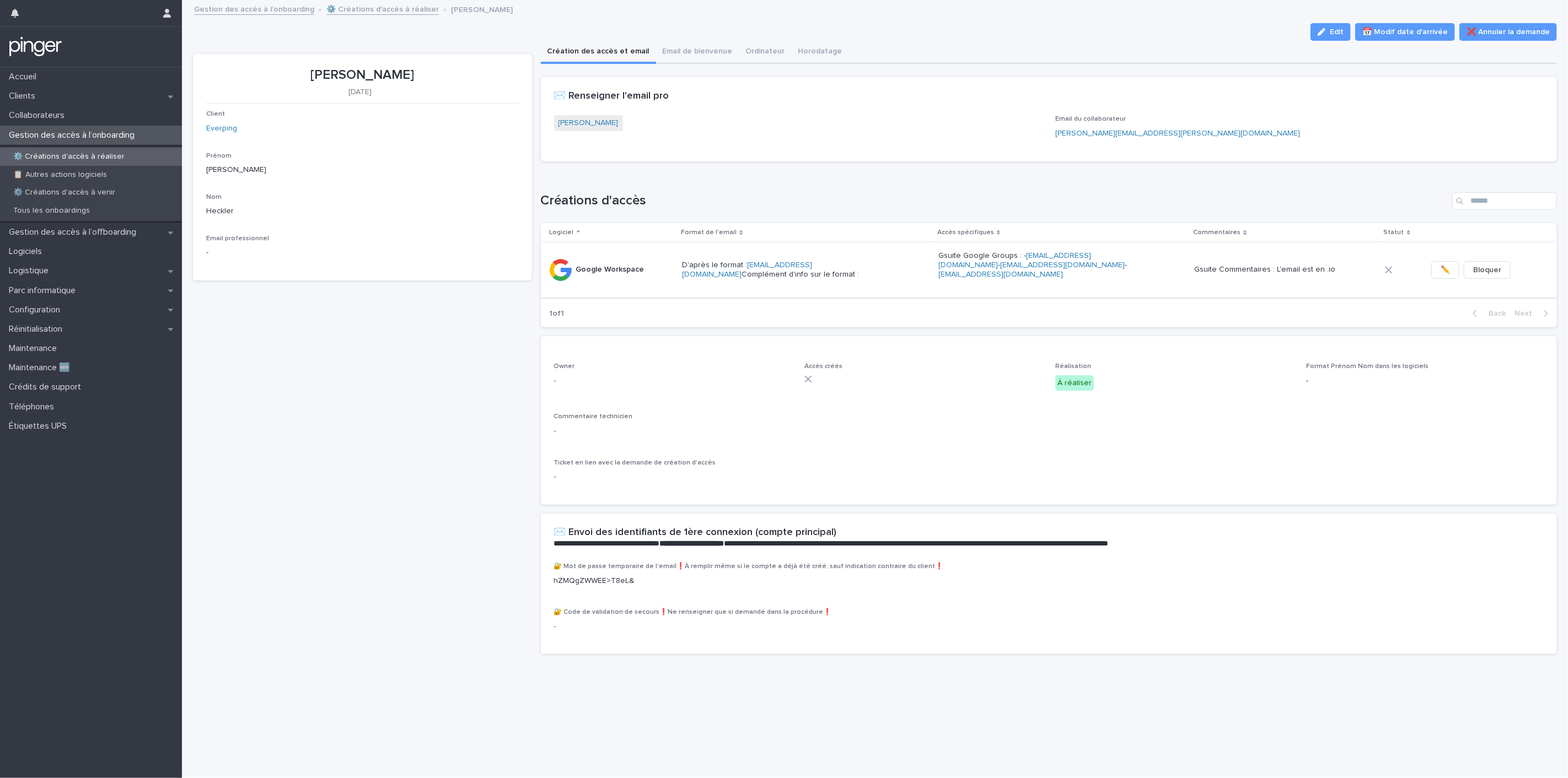
click at [1441, 270] on span "✏️" at bounding box center [1445, 270] width 9 height 11
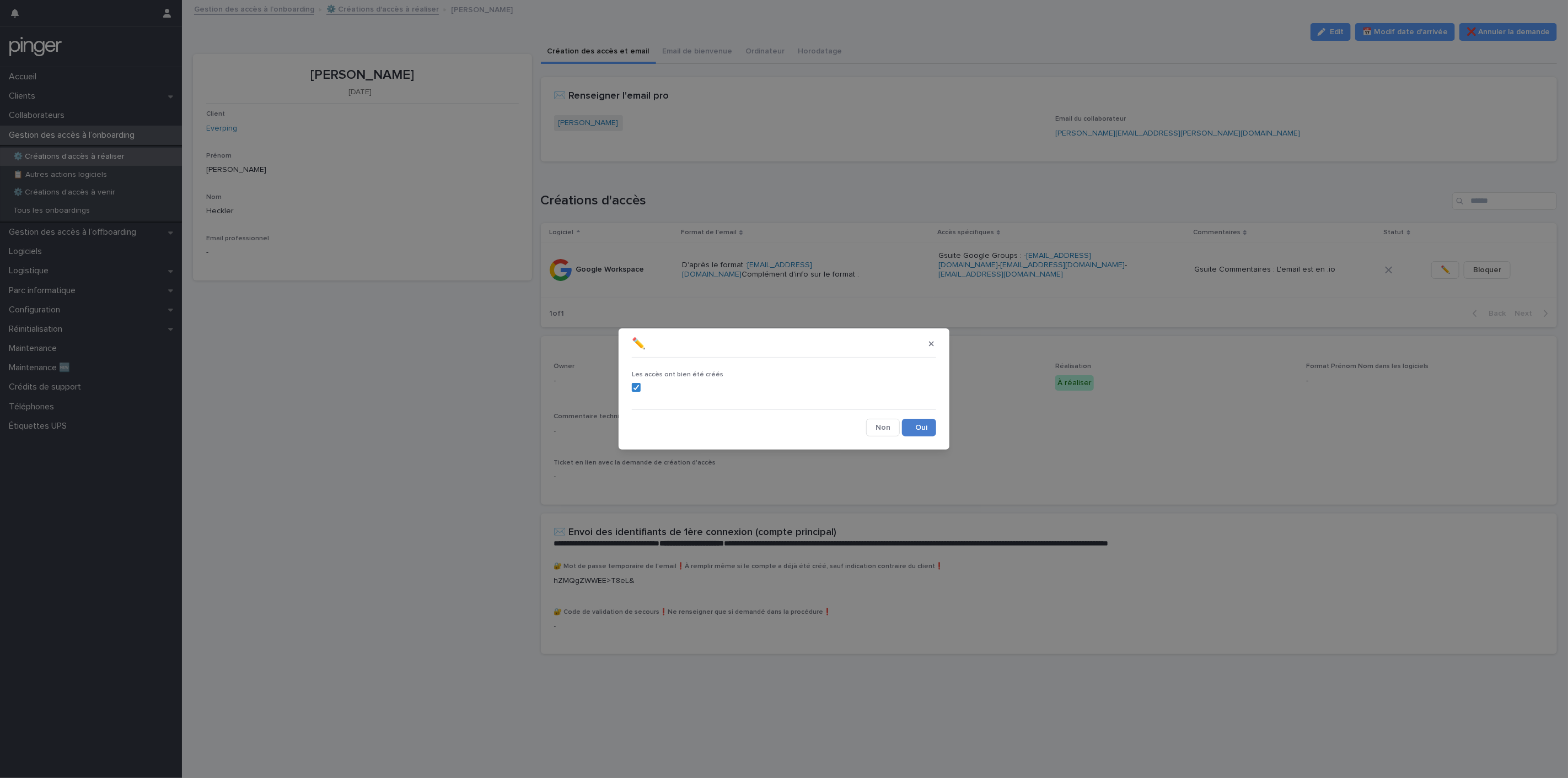
click at [926, 428] on button "Save" at bounding box center [919, 427] width 34 height 17
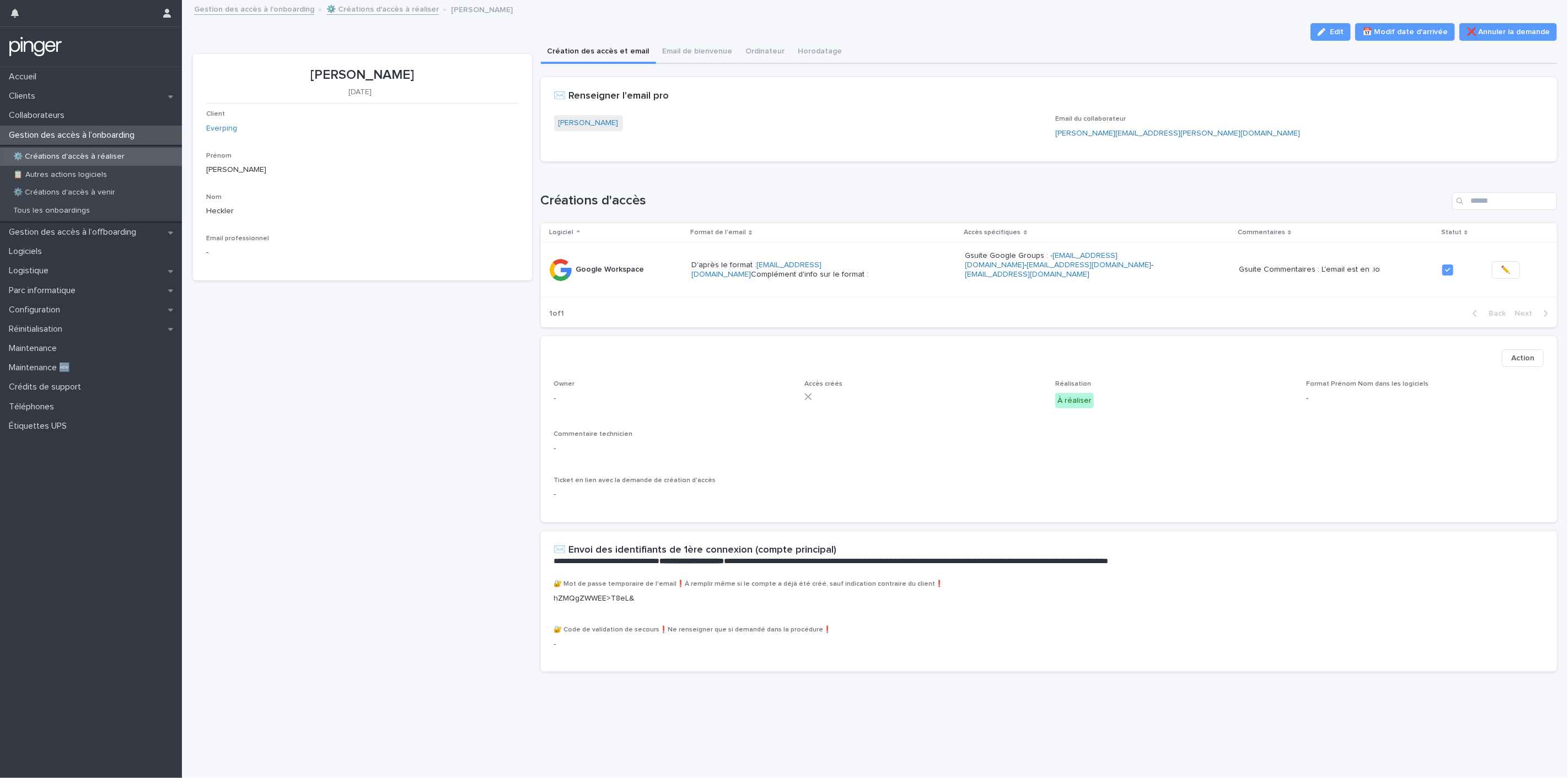
click at [1511, 361] on span "Action" at bounding box center [1523, 358] width 23 height 11
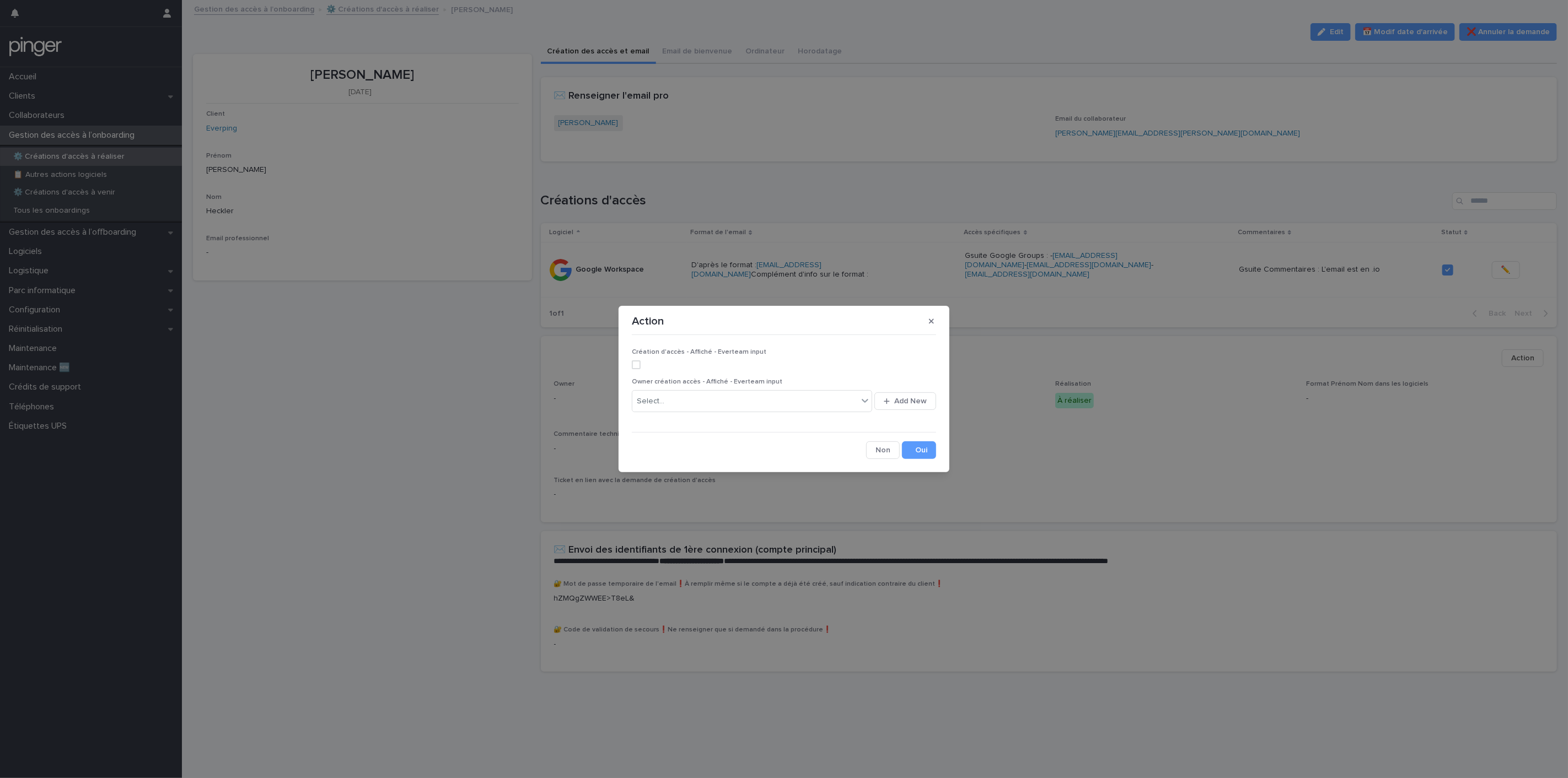
drag, startPoint x: 639, startPoint y: 366, endPoint x: 648, endPoint y: 375, distance: 12.7
click at [639, 365] on span at bounding box center [636, 365] width 9 height 9
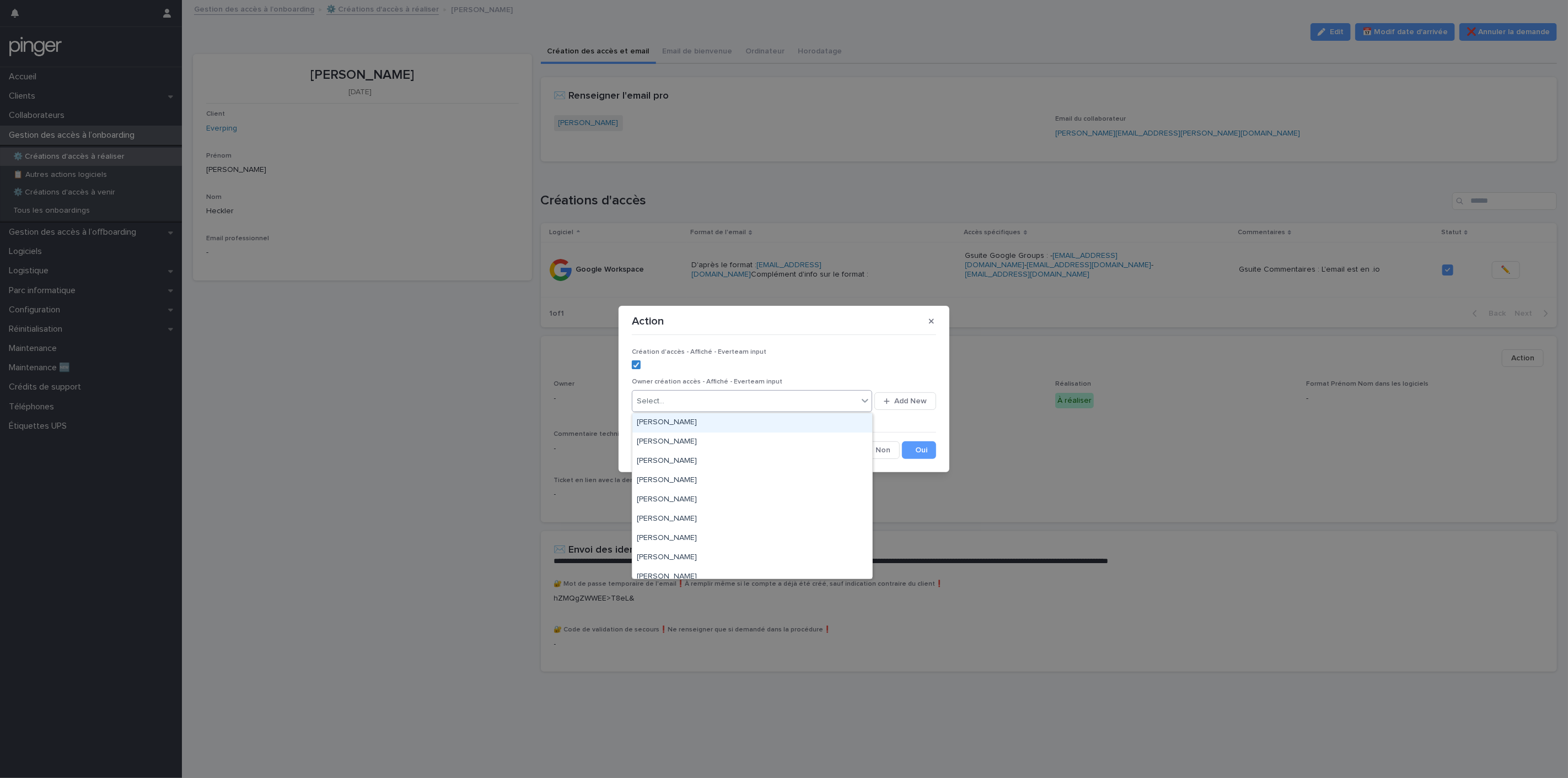
click at [662, 399] on div "Select..." at bounding box center [650, 401] width 27 height 11
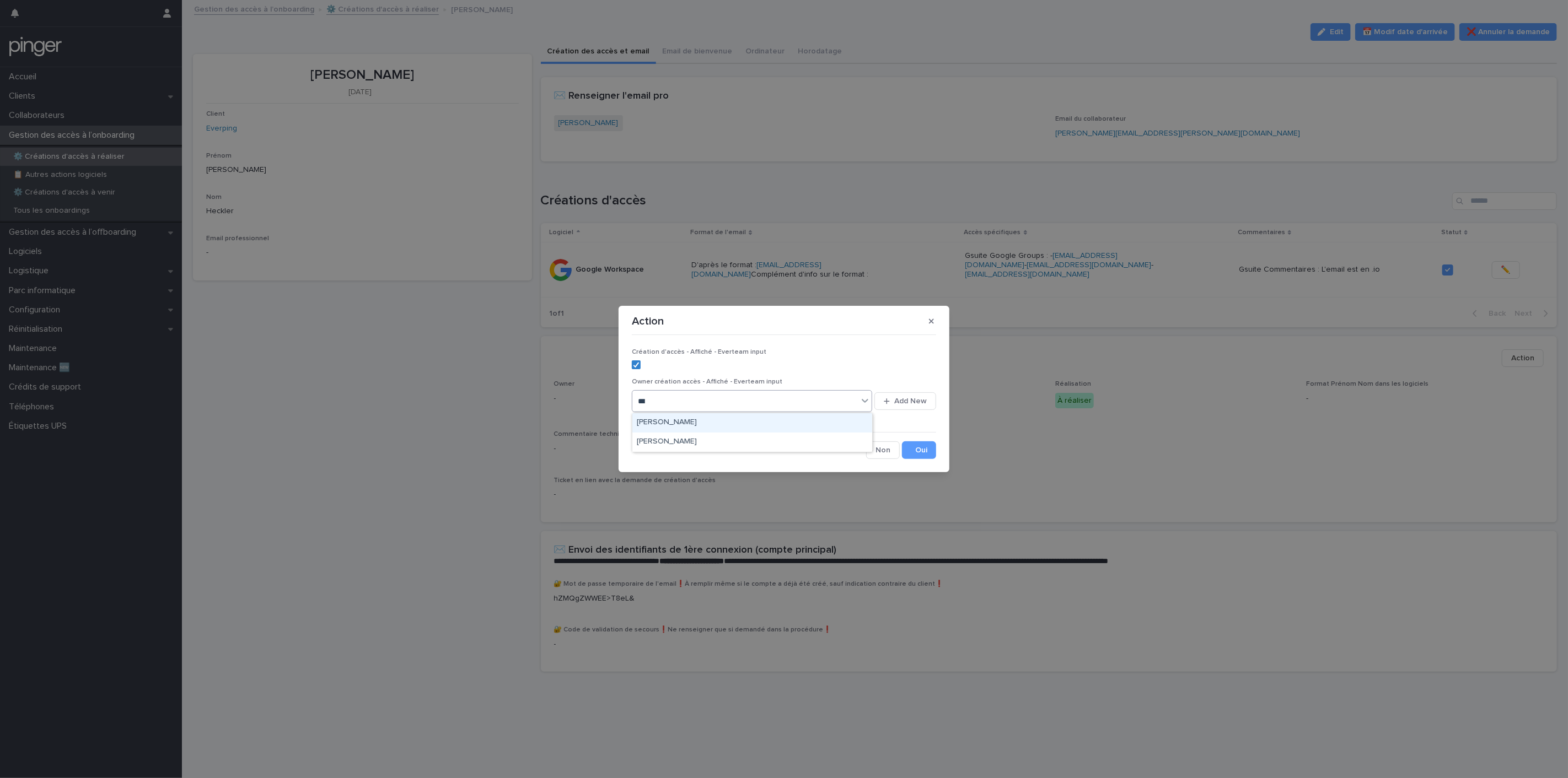
type input "****"
click at [665, 415] on div "[PERSON_NAME]" at bounding box center [752, 423] width 240 height 19
click at [909, 455] on button "Save" at bounding box center [919, 450] width 34 height 17
